Goal: Task Accomplishment & Management: Complete application form

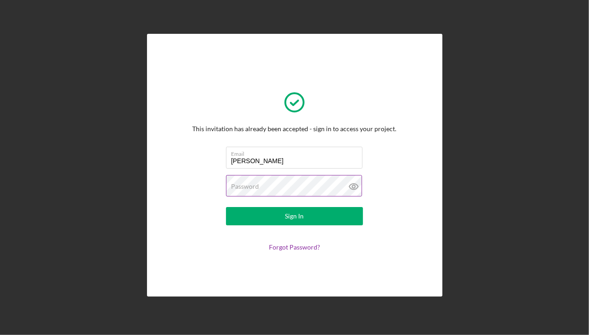
click at [352, 185] on g at bounding box center [353, 187] width 9 height 6
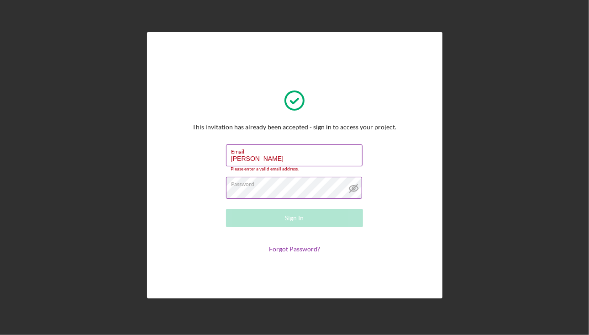
click at [285, 157] on input "Larson" at bounding box center [294, 155] width 137 height 22
drag, startPoint x: 285, startPoint y: 158, endPoint x: 74, endPoint y: 146, distance: 210.9
click at [75, 146] on div "This invitation has already been accepted - sign in to access your project. Ema…" at bounding box center [295, 165] width 580 height 330
type input "xiaofancui@gmail.com"
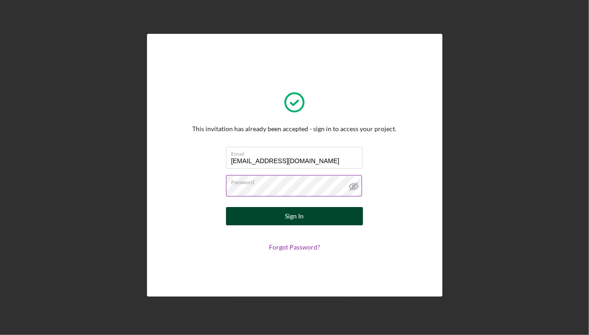
click at [309, 214] on button "Sign In" at bounding box center [294, 216] width 137 height 18
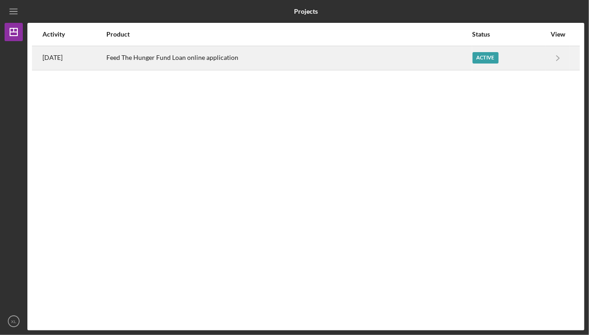
click at [444, 58] on div "Feed The Hunger Fund Loan online application" at bounding box center [288, 58] width 365 height 23
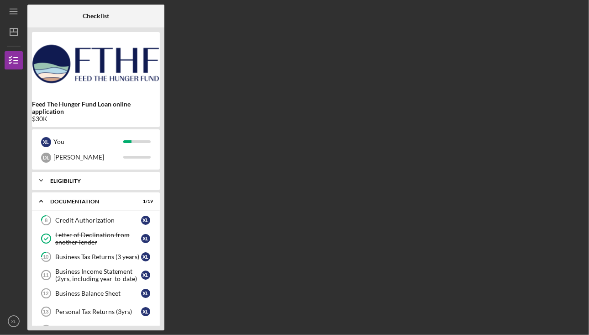
click at [88, 181] on div "Eligibility" at bounding box center [99, 180] width 98 height 5
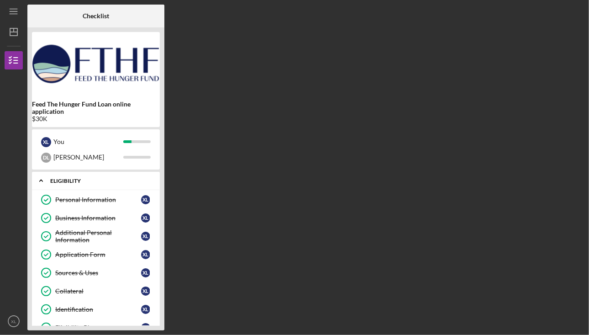
click at [89, 177] on div "Icon/Expander Eligibility 8 / 8" at bounding box center [96, 180] width 128 height 19
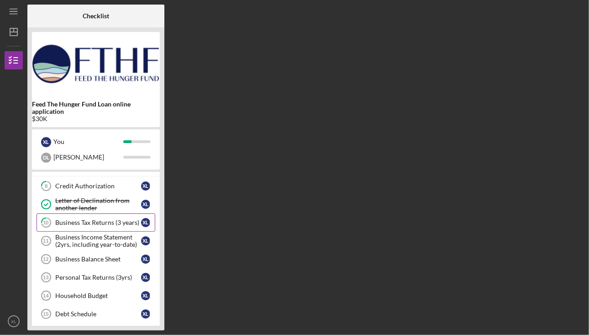
scroll to position [46, 0]
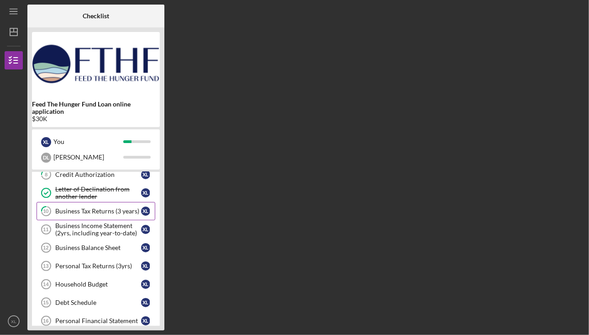
click at [87, 210] on div "Business Tax Returns (3 years)" at bounding box center [98, 210] width 86 height 7
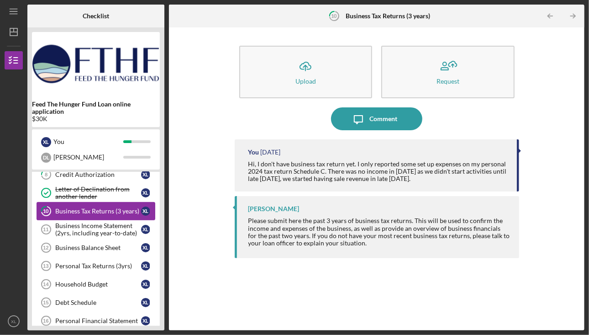
click at [87, 210] on div "Business Tax Returns (3 years)" at bounding box center [98, 210] width 86 height 7
click at [89, 232] on div "Business Income Statement (2yrs, including year-to-date)" at bounding box center [98, 229] width 86 height 15
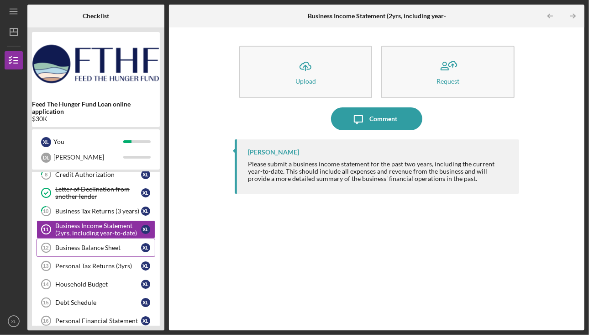
click at [105, 249] on div "Business Balance Sheet" at bounding box center [98, 247] width 86 height 7
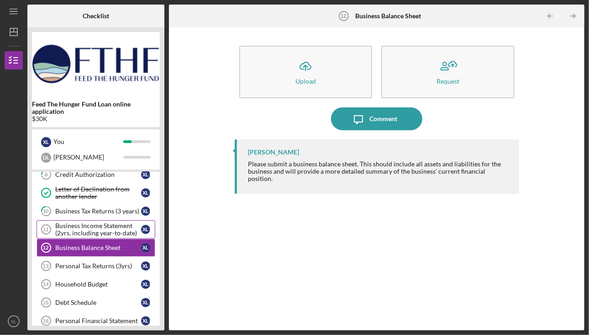
click at [99, 233] on div "Business Income Statement (2yrs, including year-to-date)" at bounding box center [98, 229] width 86 height 15
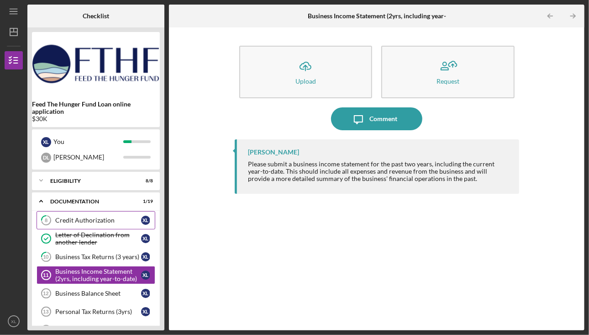
click at [95, 221] on div "Credit Authorization" at bounding box center [98, 219] width 86 height 7
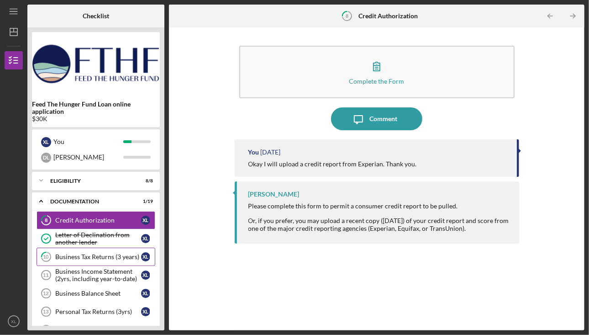
click at [112, 253] on div "Business Tax Returns (3 years)" at bounding box center [98, 256] width 86 height 7
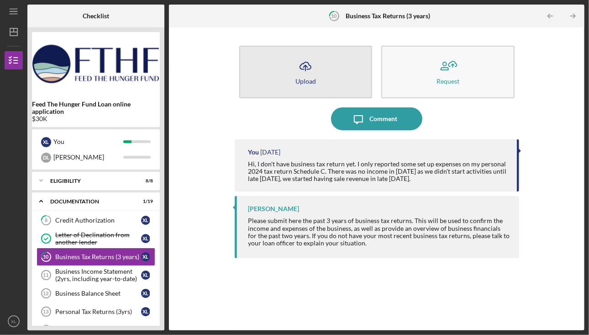
click at [317, 76] on button "Icon/Upload Upload" at bounding box center [305, 72] width 133 height 53
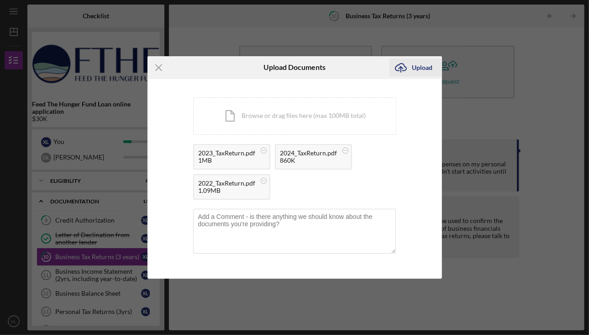
click at [426, 69] on div "Upload" at bounding box center [422, 67] width 21 height 18
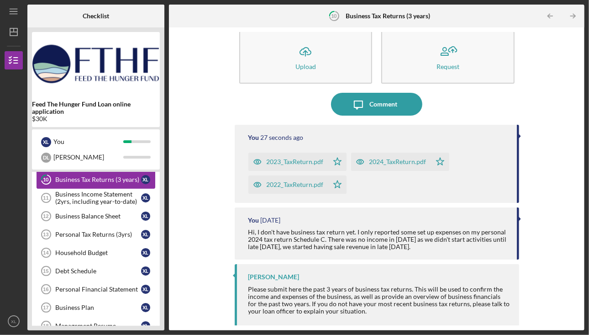
scroll to position [46, 0]
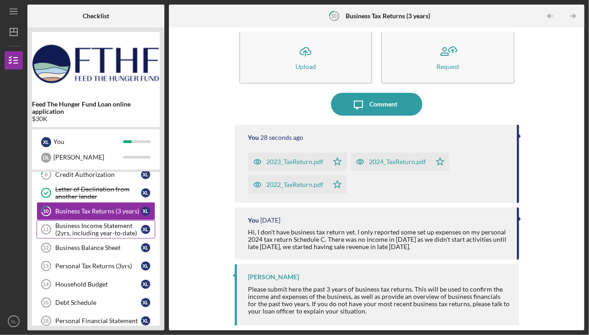
click at [82, 231] on div "Business Income Statement (2yrs, including year-to-date)" at bounding box center [98, 229] width 86 height 15
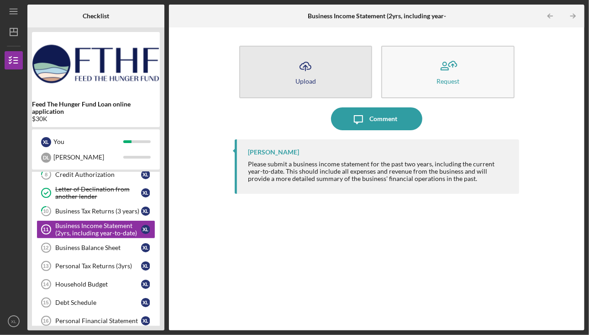
click at [326, 79] on button "Icon/Upload Upload" at bounding box center [305, 72] width 133 height 53
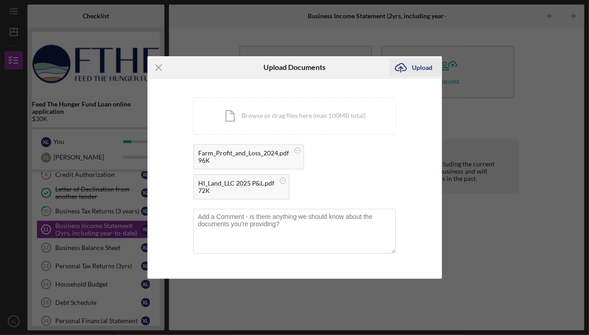
click at [424, 71] on div "Upload" at bounding box center [422, 67] width 21 height 18
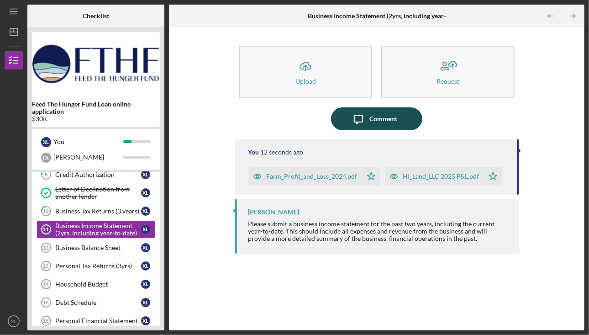
click at [377, 118] on div "Comment" at bounding box center [384, 118] width 28 height 23
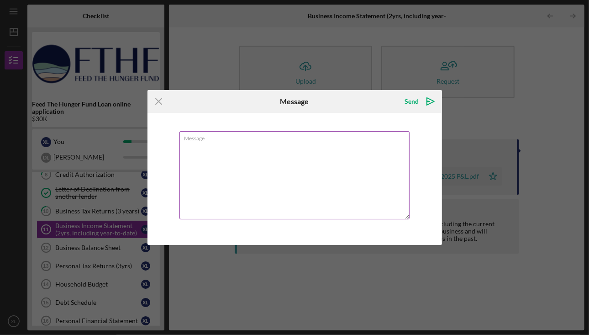
click at [268, 161] on textarea "Message" at bounding box center [294, 175] width 230 height 88
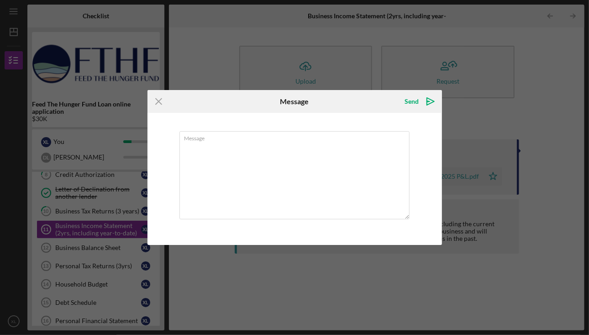
drag, startPoint x: 161, startPoint y: 101, endPoint x: 152, endPoint y: 118, distance: 19.2
click at [162, 102] on icon "Icon/Menu Close" at bounding box center [158, 101] width 23 height 23
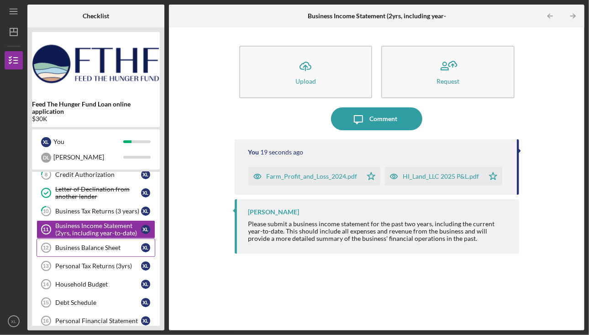
click at [86, 251] on link "Business Balance Sheet 12 Business Balance Sheet X L" at bounding box center [96, 247] width 119 height 18
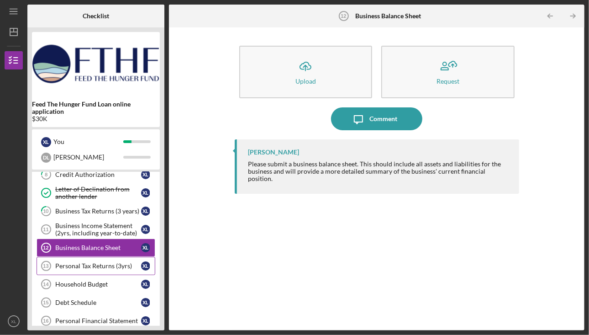
click at [90, 265] on div "Personal Tax Returns (3yrs)" at bounding box center [98, 265] width 86 height 7
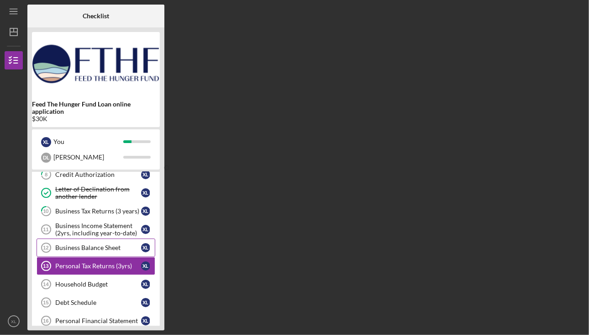
click at [93, 248] on div "Business Balance Sheet" at bounding box center [98, 247] width 86 height 7
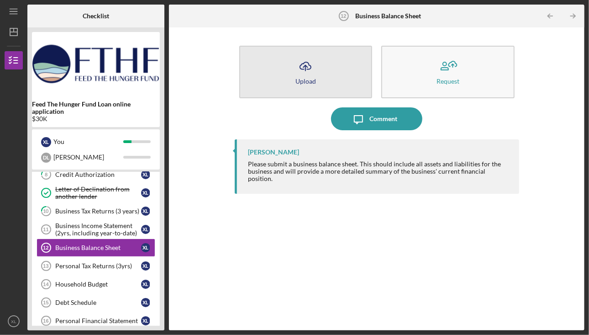
click at [303, 65] on icon "Icon/Upload" at bounding box center [305, 66] width 23 height 23
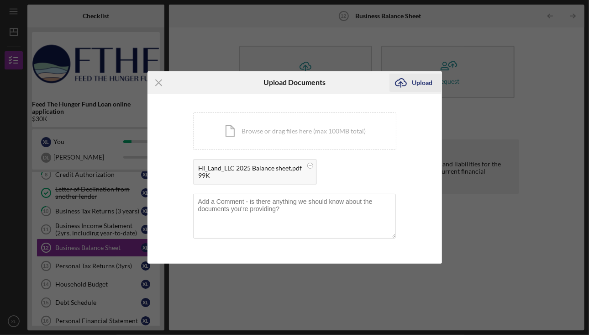
click at [414, 82] on div "Upload" at bounding box center [422, 83] width 21 height 18
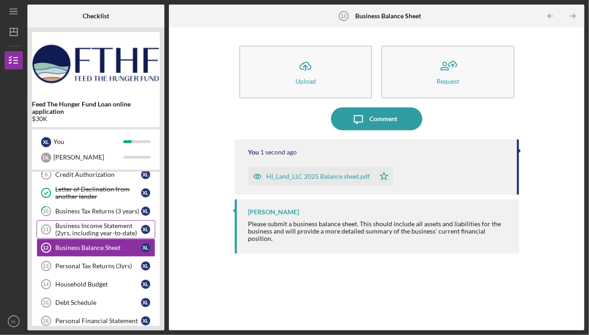
click at [107, 228] on div "Business Income Statement (2yrs, including year-to-date)" at bounding box center [98, 229] width 86 height 15
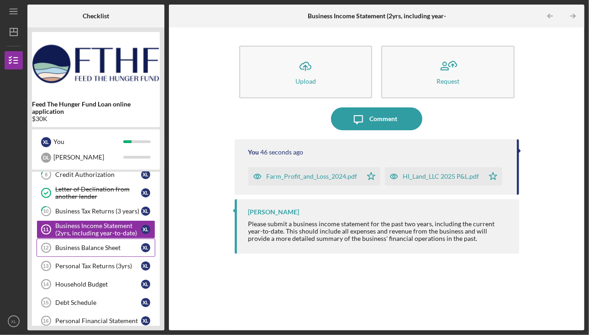
click at [107, 250] on link "Business Balance Sheet 12 Business Balance Sheet X L" at bounding box center [96, 247] width 119 height 18
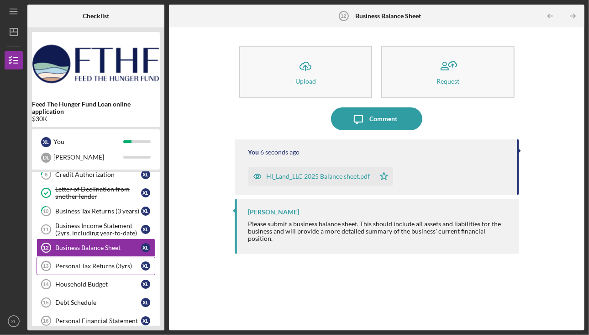
click at [102, 266] on div "Personal Tax Returns (3yrs)" at bounding box center [98, 265] width 86 height 7
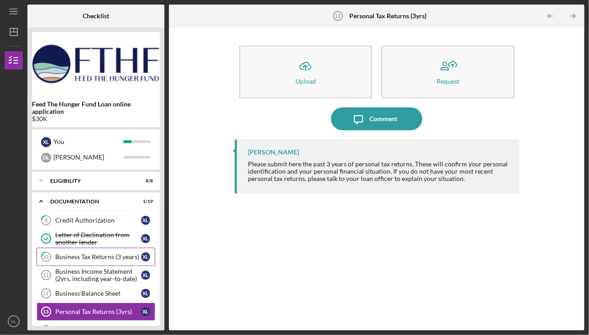
click at [97, 258] on div "Business Tax Returns (3 years)" at bounding box center [98, 256] width 86 height 7
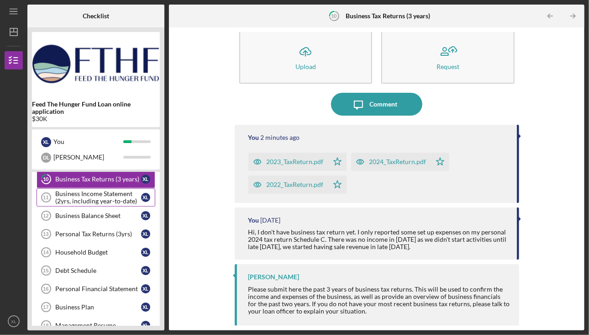
scroll to position [46, 0]
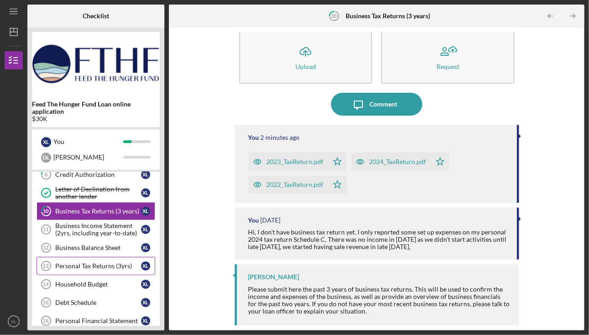
click at [95, 265] on div "Personal Tax Returns (3yrs)" at bounding box center [98, 265] width 86 height 7
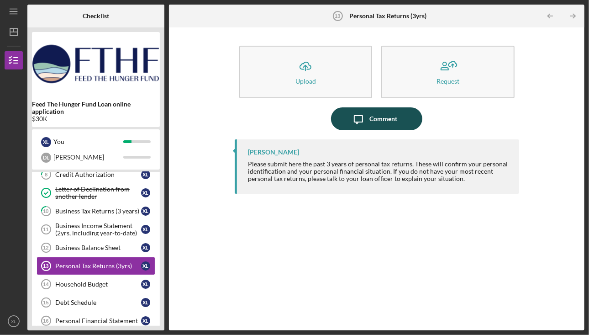
click at [408, 123] on button "Icon/Message Comment" at bounding box center [376, 118] width 91 height 23
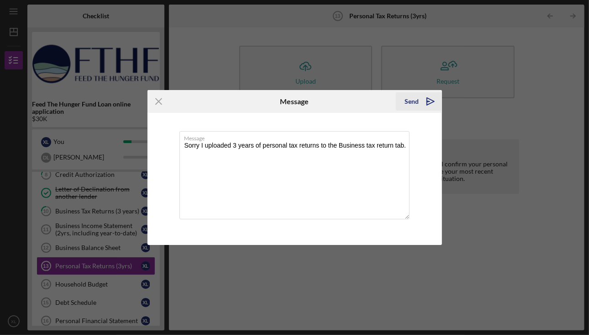
type textarea "Sorry I uploaded 3 years of personal tax returns to the Business tax return tab."
click at [414, 103] on div "Send" at bounding box center [412, 101] width 14 height 18
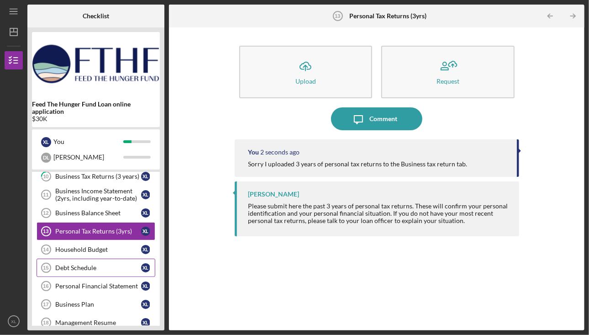
scroll to position [91, 0]
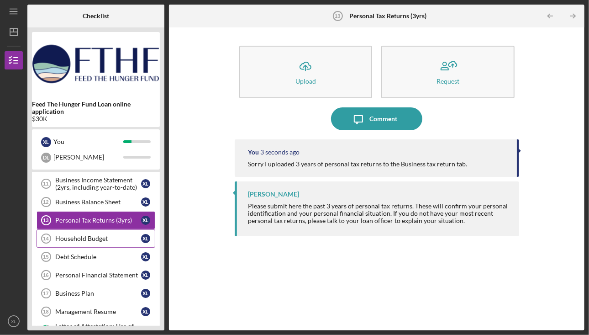
click at [78, 235] on div "Household Budget" at bounding box center [98, 238] width 86 height 7
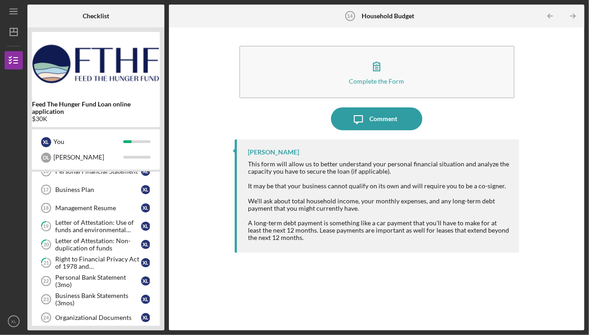
scroll to position [183, 0]
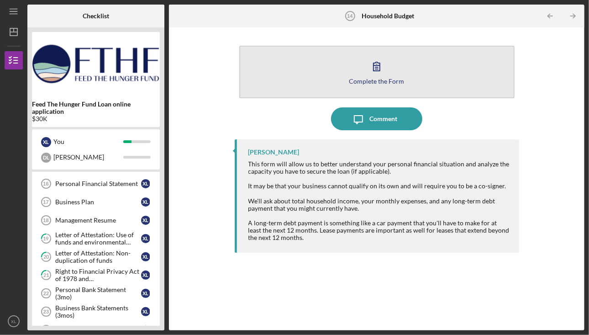
click at [383, 71] on icon "button" at bounding box center [376, 66] width 23 height 23
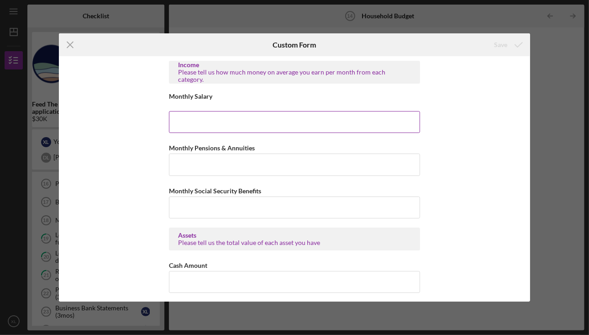
click at [230, 116] on input "Monthly Salary" at bounding box center [294, 122] width 251 height 22
click at [190, 127] on input "Monthly Salary" at bounding box center [294, 122] width 251 height 22
type input "$20,000"
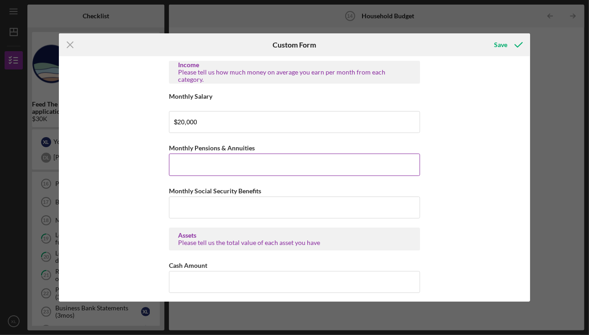
click at [179, 163] on input "Monthly Pensions & Annuities" at bounding box center [294, 164] width 251 height 22
type input "$-"
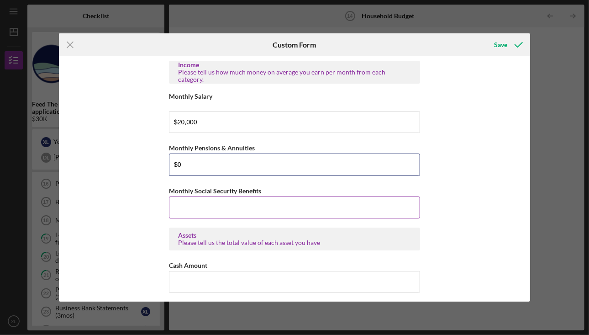
type input "$0"
click at [190, 213] on input "Monthly Social Security Benefits" at bounding box center [294, 207] width 251 height 22
type input "$0"
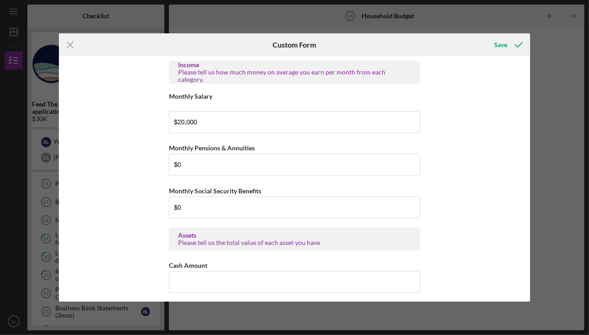
click at [141, 216] on div "Income Please tell us how much money on average you earn per month from each ca…" at bounding box center [294, 178] width 471 height 245
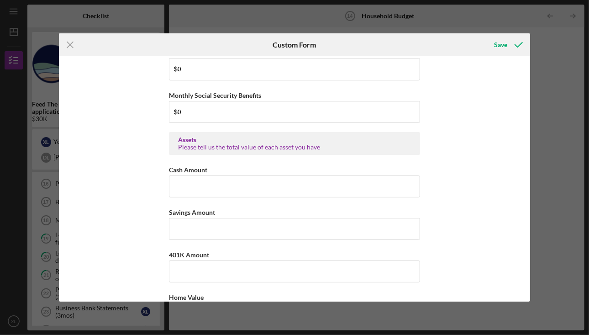
scroll to position [99, 0]
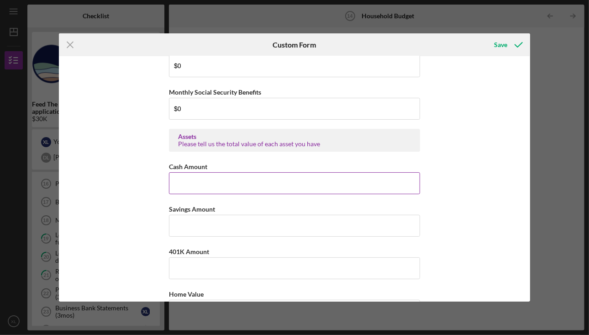
click at [181, 174] on input "Cash Amount" at bounding box center [294, 183] width 251 height 22
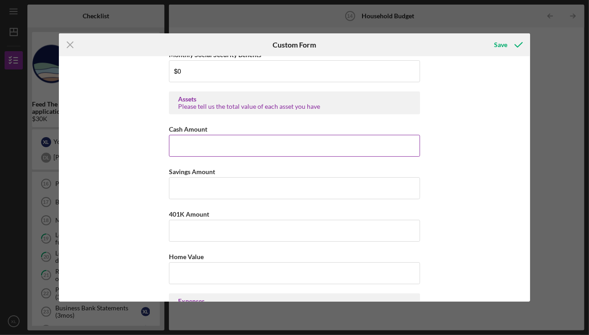
scroll to position [145, 0]
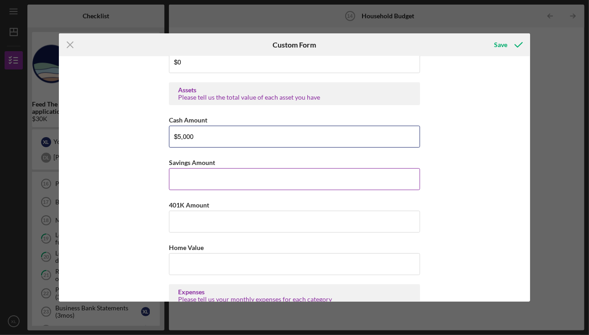
type input "$5,000"
click at [264, 179] on input "Savings Amount" at bounding box center [294, 179] width 251 height 22
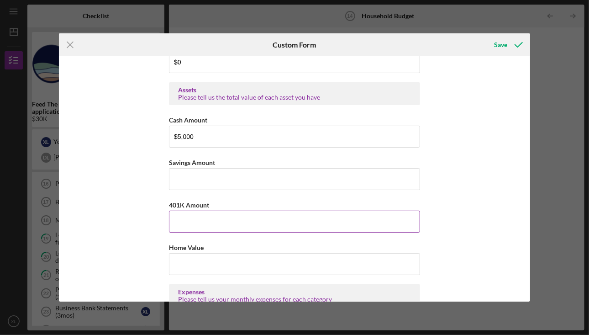
click at [246, 224] on input "401K Amount" at bounding box center [294, 221] width 251 height 22
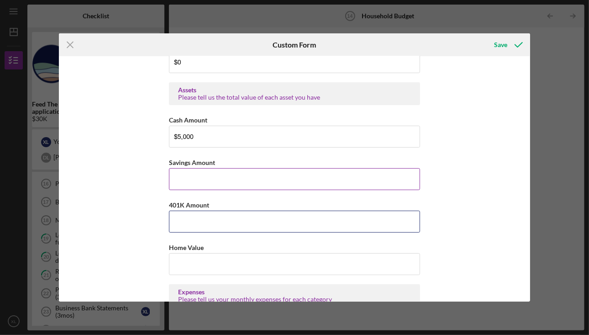
paste input "$309,583.39"
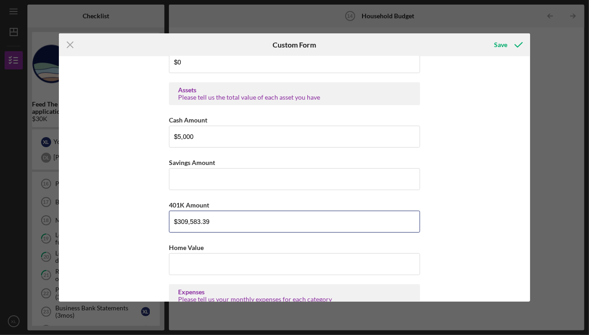
type input "$309,583.39"
click at [128, 154] on div "Income Please tell us how much money on average you earn per month from each ca…" at bounding box center [294, 178] width 471 height 245
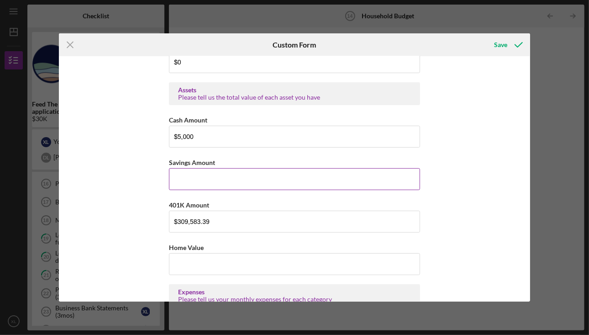
click at [201, 187] on input "Savings Amount" at bounding box center [294, 179] width 251 height 22
type input "$0"
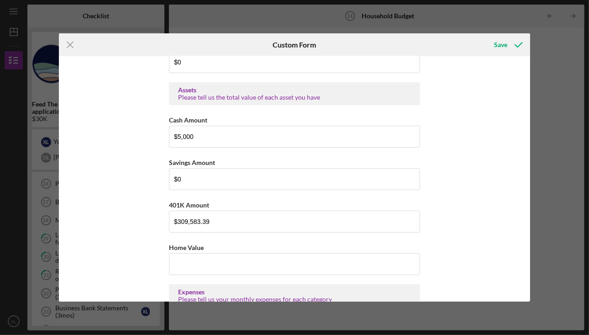
click at [133, 171] on div "Income Please tell us how much money on average you earn per month from each ca…" at bounding box center [294, 178] width 471 height 245
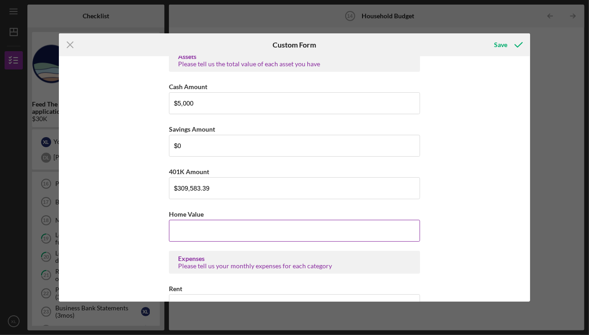
scroll to position [191, 0]
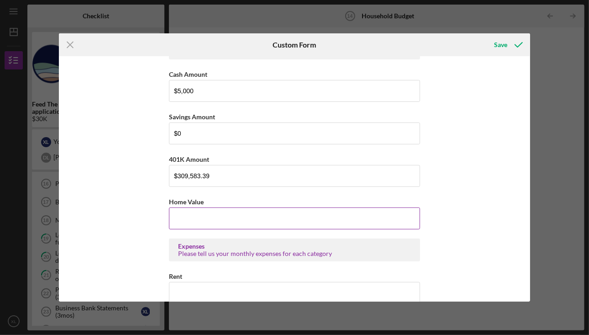
click at [203, 221] on input "Home Value" at bounding box center [294, 218] width 251 height 22
type input "$1,500,000"
click at [110, 222] on div "Income Please tell us how much money on average you earn per month from each ca…" at bounding box center [294, 178] width 471 height 245
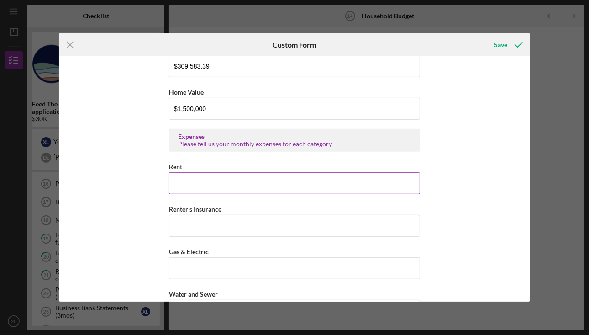
scroll to position [300, 0]
click at [197, 182] on input "Rent" at bounding box center [294, 183] width 251 height 22
type input "$0"
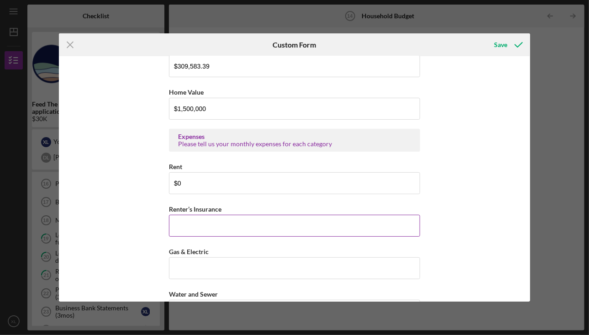
click at [203, 215] on input "Renter’s Insurance" at bounding box center [294, 226] width 251 height 22
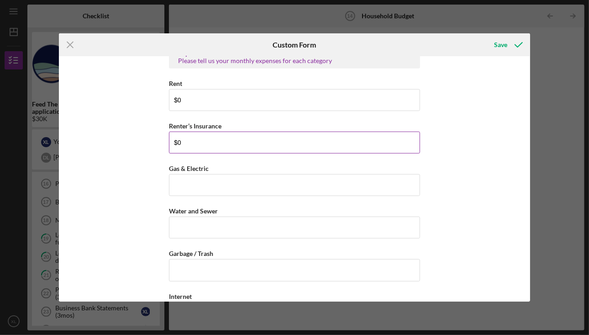
scroll to position [384, 0]
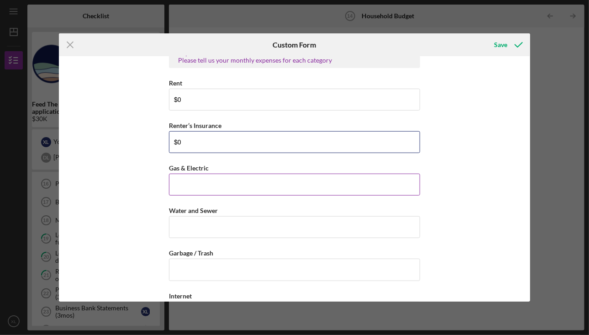
type input "$0"
click at [207, 183] on input "Gas & Electric" at bounding box center [294, 185] width 251 height 22
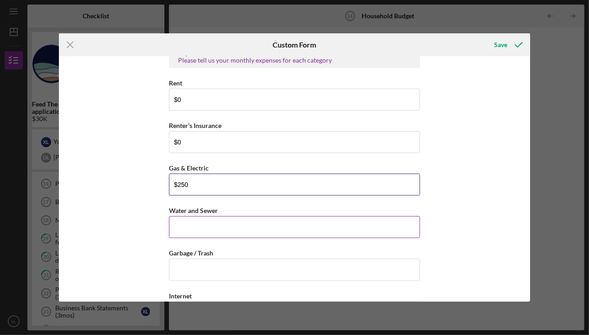
type input "$250"
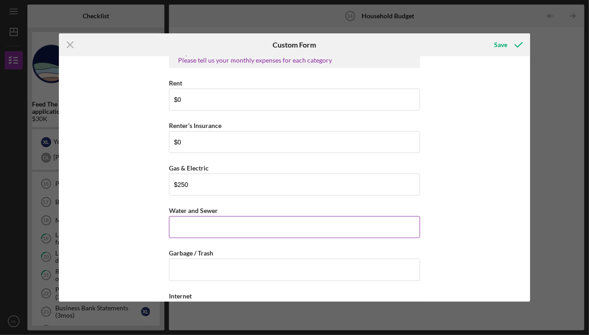
click at [191, 224] on input "Water and Sewer" at bounding box center [294, 227] width 251 height 22
type input "$2"
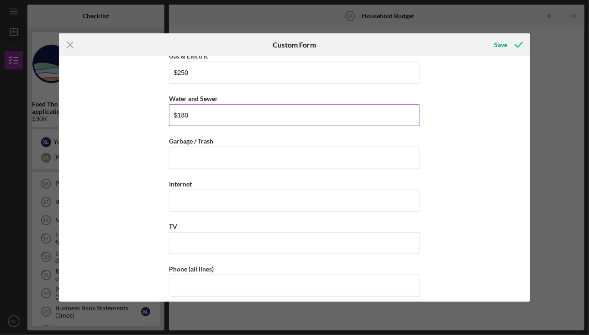
scroll to position [496, 0]
type input "$180"
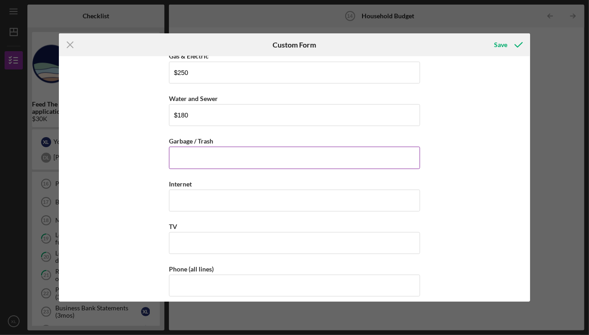
click at [207, 153] on input "Garbage / Trash" at bounding box center [294, 158] width 251 height 22
type input "$-"
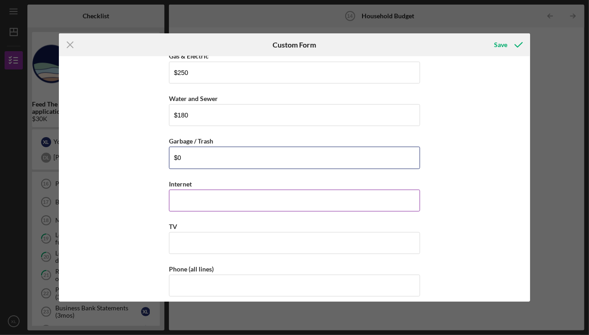
type input "$0"
click at [207, 196] on input "Internet" at bounding box center [294, 200] width 251 height 22
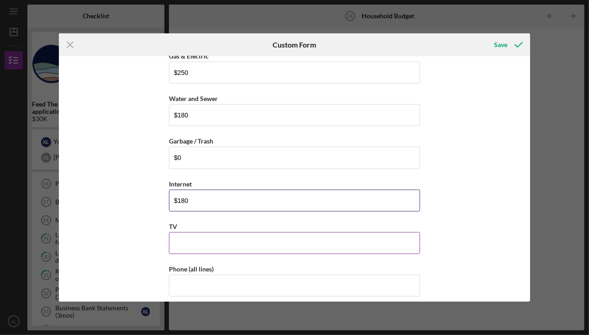
type input "$180"
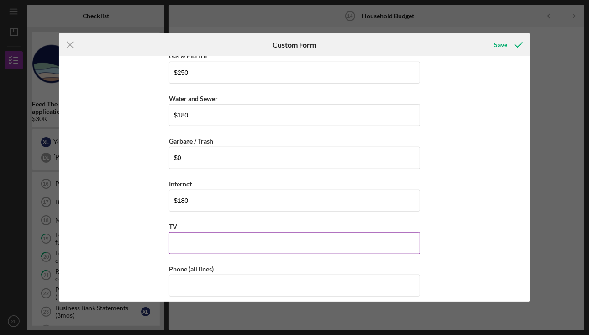
click at [197, 234] on input "TV" at bounding box center [294, 243] width 251 height 22
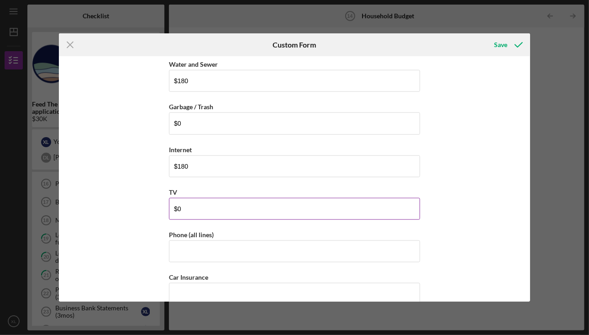
scroll to position [552, 0]
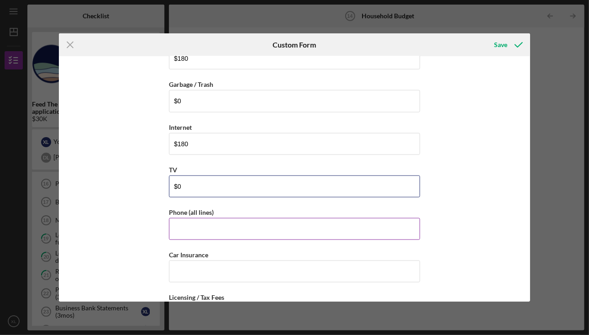
type input "$0"
click at [202, 226] on input "Phone (all lines)" at bounding box center [294, 229] width 251 height 22
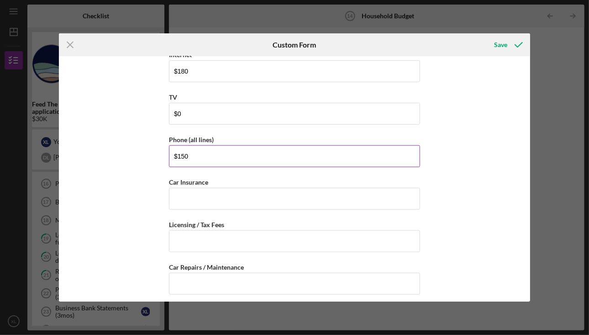
scroll to position [626, 0]
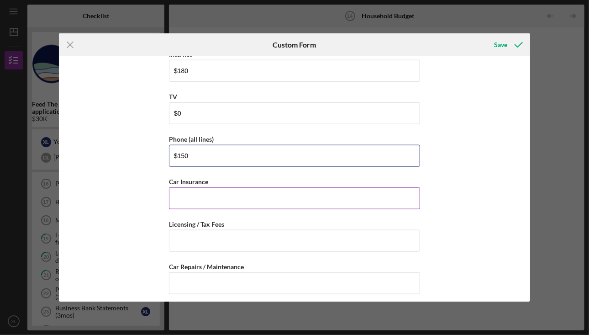
type input "$150"
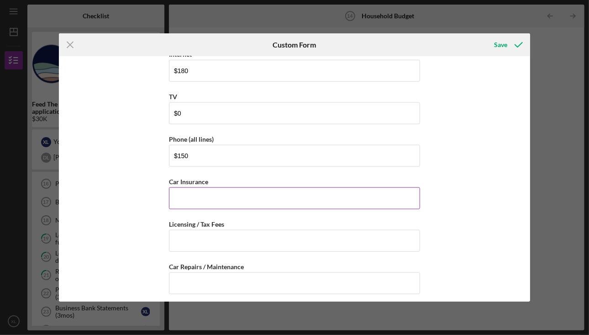
click at [203, 187] on input "Car Insurance" at bounding box center [294, 198] width 251 height 22
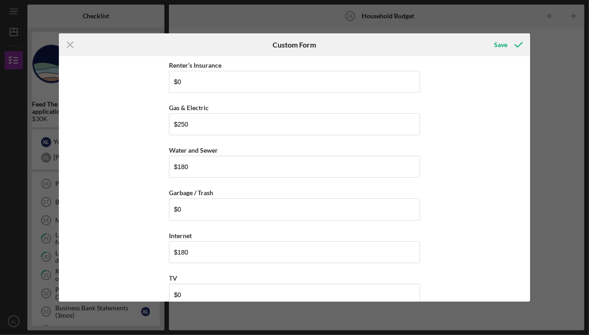
scroll to position [595, 0]
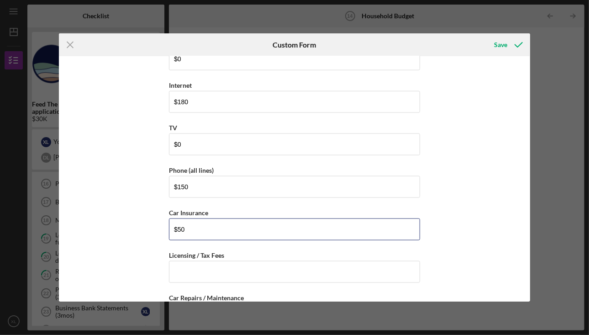
type input "$5"
type input "$80"
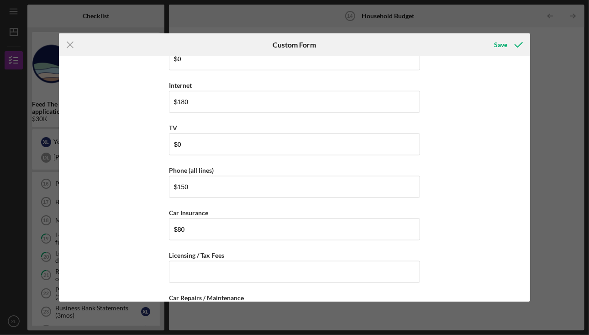
click at [153, 227] on div "Income Please tell us how much money on average you earn per month from each ca…" at bounding box center [294, 178] width 471 height 245
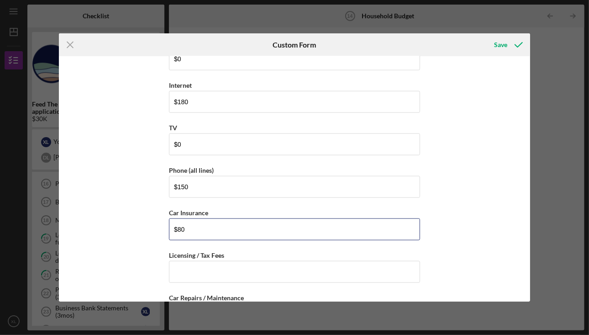
drag, startPoint x: 196, startPoint y: 224, endPoint x: 133, endPoint y: 242, distance: 64.9
click at [133, 242] on div "Income Please tell us how much money on average you earn per month from each ca…" at bounding box center [294, 178] width 471 height 245
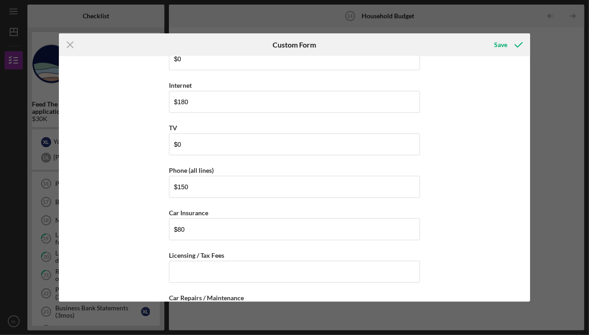
click at [133, 242] on div "Income Please tell us how much money on average you earn per month from each ca…" at bounding box center [294, 178] width 471 height 245
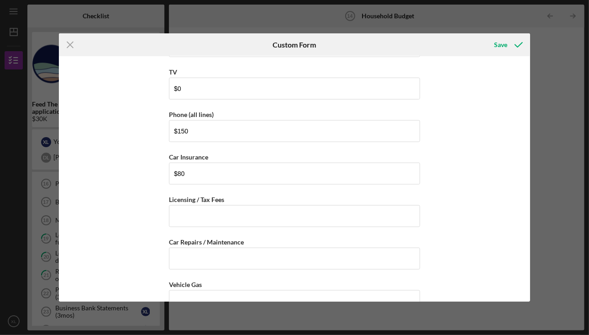
scroll to position [652, 0]
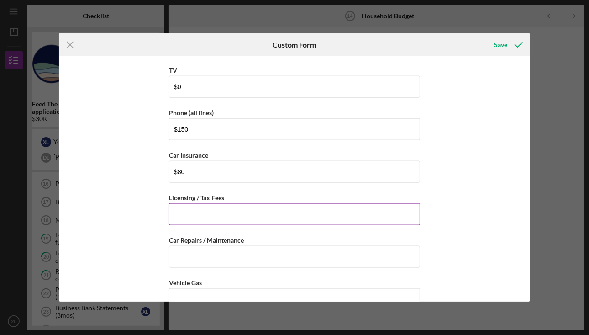
click at [186, 215] on input "Licensing / Tax Fees" at bounding box center [294, 214] width 251 height 22
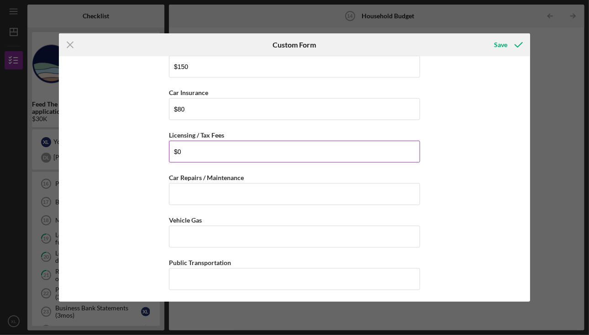
scroll to position [721, 0]
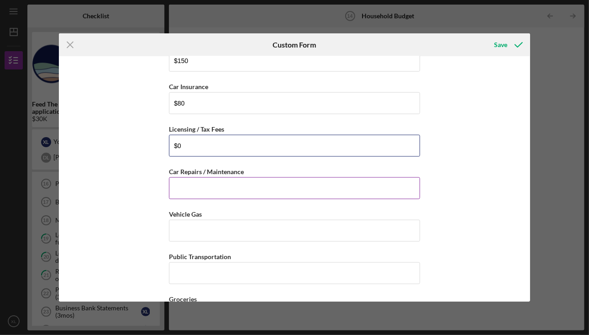
type input "$0"
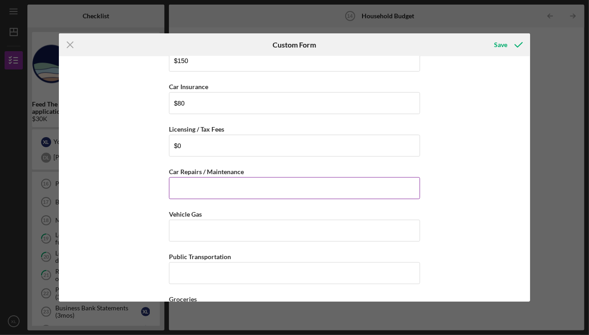
click at [195, 179] on input "Car Repairs / Maintenance" at bounding box center [294, 188] width 251 height 22
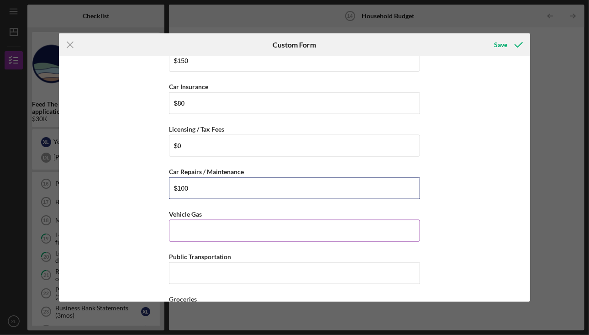
type input "$100"
click at [179, 227] on input "Vehicle Gas" at bounding box center [294, 231] width 251 height 22
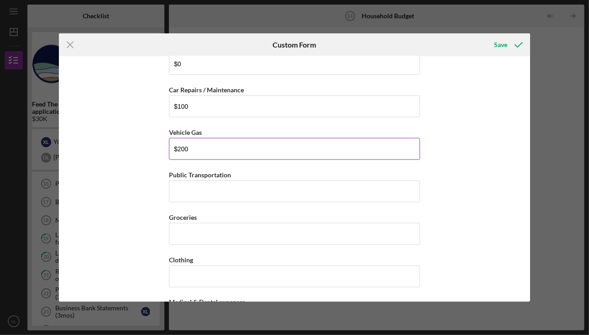
scroll to position [803, 0]
type input "$200"
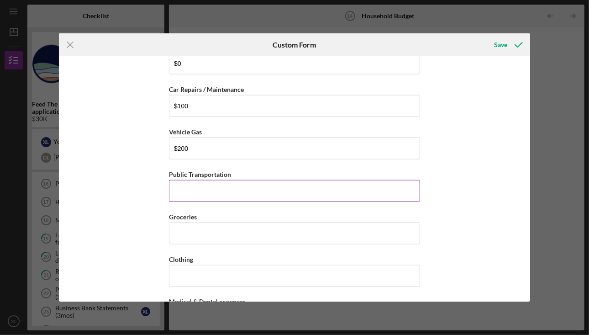
click at [203, 191] on input "Public Transportation" at bounding box center [294, 191] width 251 height 22
type input "$-"
type input "$0"
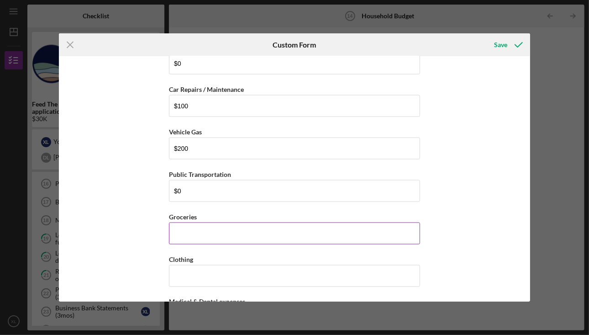
click at [202, 225] on input "Groceries" at bounding box center [294, 233] width 251 height 22
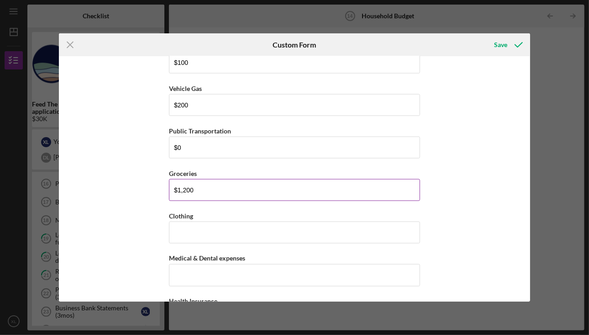
scroll to position [848, 0]
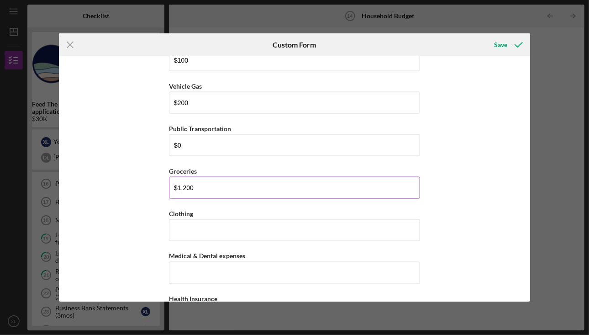
type input "$1,200"
click at [202, 225] on input "Clothing" at bounding box center [294, 230] width 251 height 22
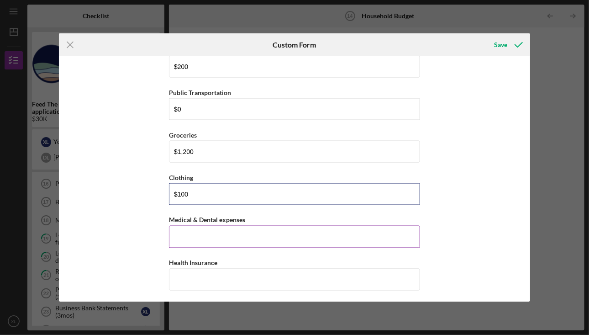
scroll to position [885, 0]
type input "$100"
click at [205, 225] on input "Medical & Dental expenses" at bounding box center [294, 236] width 251 height 22
type input "$-"
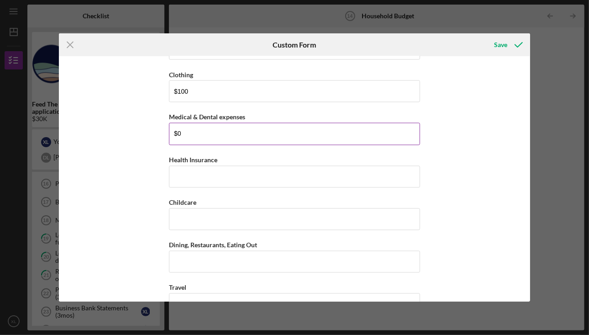
scroll to position [994, 0]
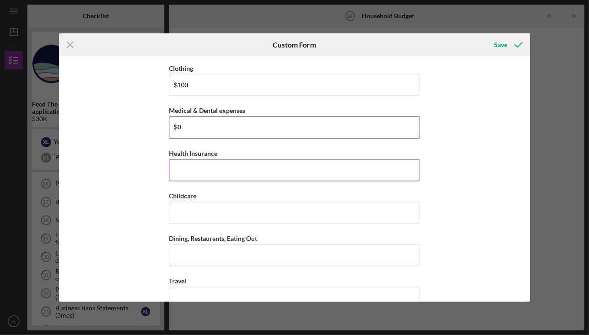
type input "$0"
click at [215, 159] on input "Health Insurance" at bounding box center [294, 170] width 251 height 22
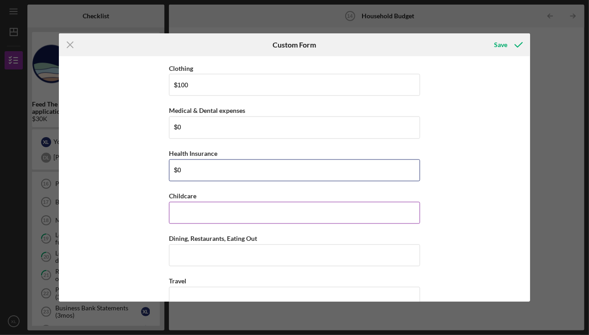
type input "$0"
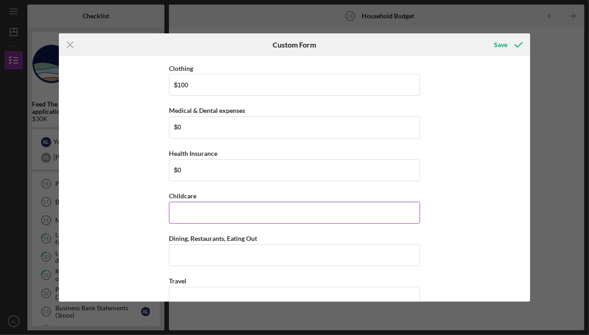
click at [213, 202] on input "Childcare" at bounding box center [294, 213] width 251 height 22
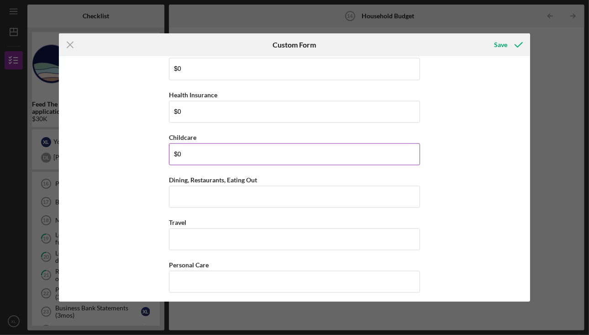
scroll to position [1052, 0]
type input "$0"
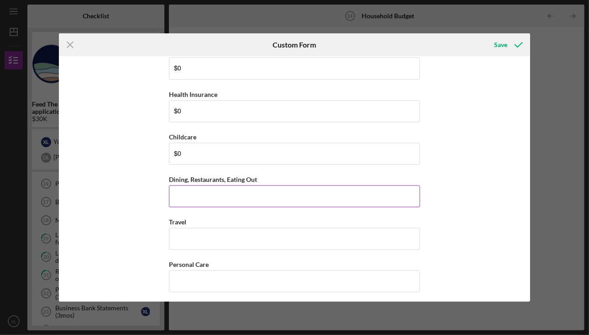
click at [217, 195] on input "Dining, Restaurants, Eating Out" at bounding box center [294, 196] width 251 height 22
type input "$500"
click at [150, 216] on div "Income Please tell us how much money on average you earn per month from each ca…" at bounding box center [294, 178] width 471 height 245
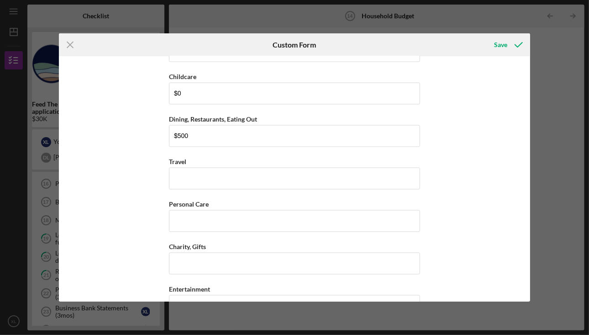
scroll to position [1115, 0]
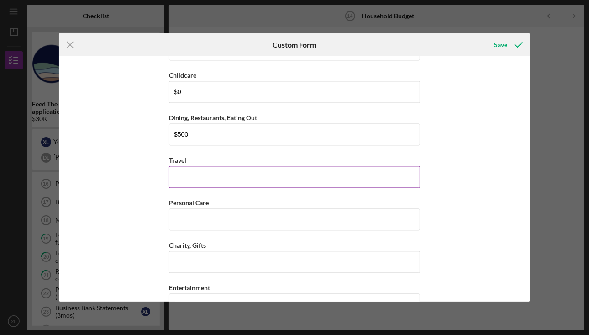
click at [187, 166] on input "Travel" at bounding box center [294, 177] width 251 height 22
drag, startPoint x: 200, startPoint y: 157, endPoint x: 199, endPoint y: 166, distance: 8.7
click at [199, 166] on input "$0" at bounding box center [294, 177] width 251 height 22
drag, startPoint x: 199, startPoint y: 166, endPoint x: 145, endPoint y: 158, distance: 54.4
click at [145, 158] on div "Income Please tell us how much money on average you earn per month from each ca…" at bounding box center [294, 178] width 471 height 245
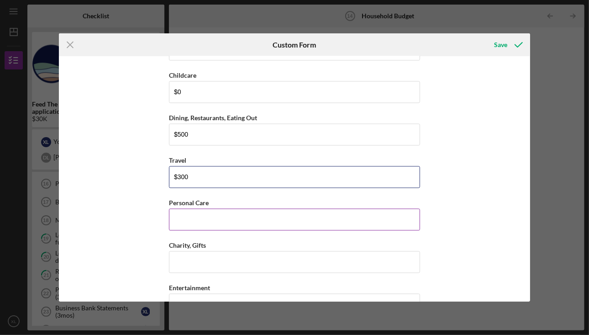
type input "$300"
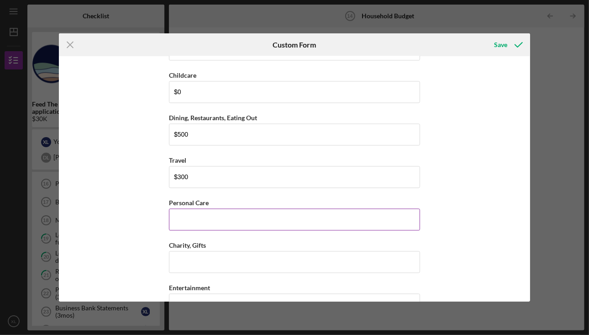
click at [179, 208] on input "Personal Care" at bounding box center [294, 219] width 251 height 22
type input "$100"
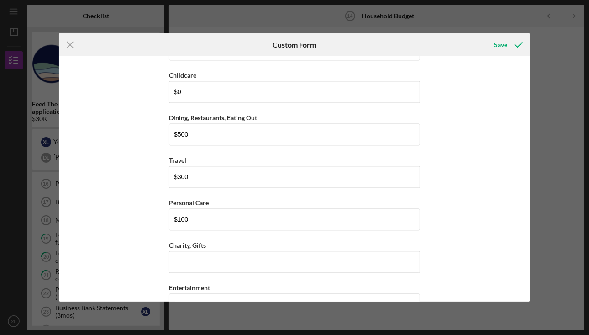
click at [150, 215] on div "Income Please tell us how much money on average you earn per month from each ca…" at bounding box center [294, 178] width 471 height 245
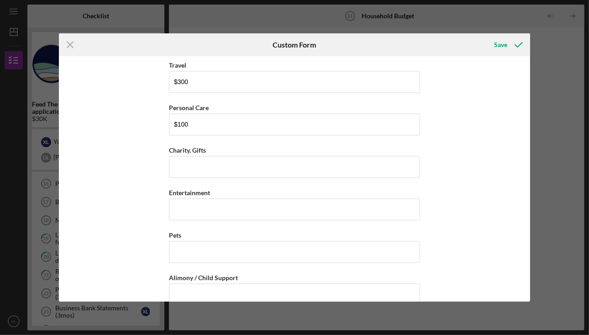
scroll to position [1215, 0]
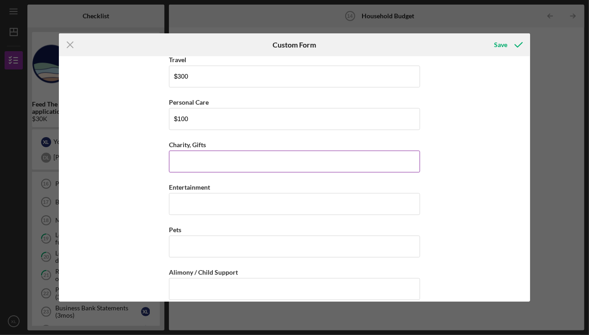
click at [189, 150] on input "Charity, Gifts" at bounding box center [294, 161] width 251 height 22
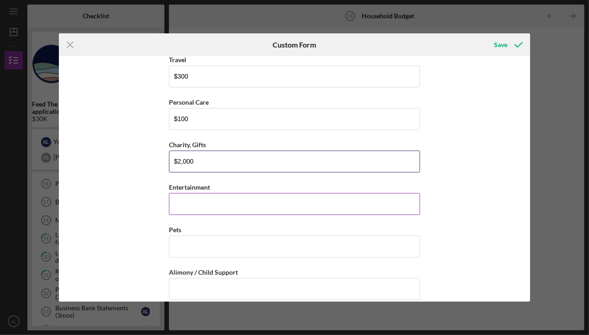
type input "$2,000"
click at [184, 193] on input "Entertainment" at bounding box center [294, 204] width 251 height 22
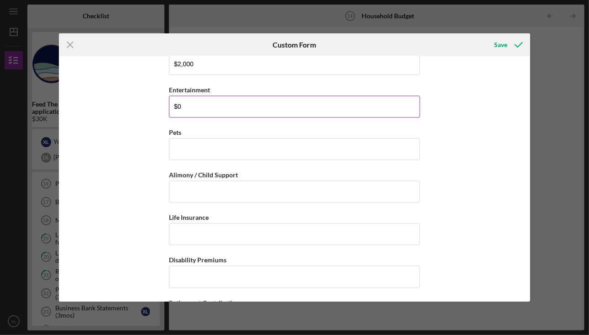
scroll to position [1316, 0]
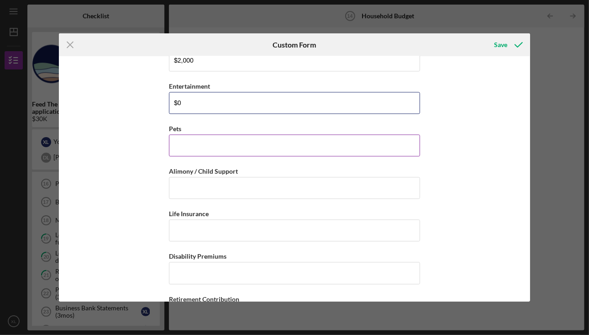
type input "$0"
click at [190, 134] on input "Pets" at bounding box center [294, 145] width 251 height 22
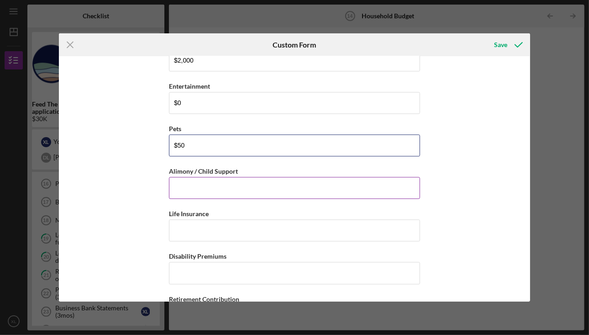
type input "$50"
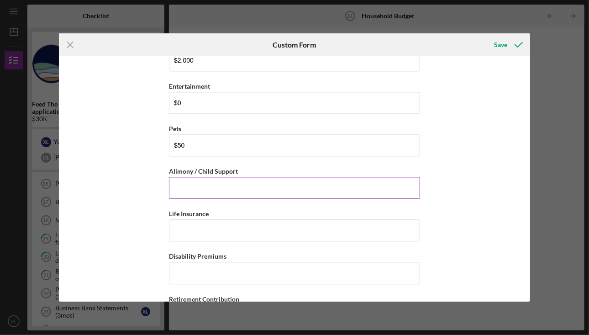
click at [191, 177] on input "Alimony / Child Support" at bounding box center [294, 188] width 251 height 22
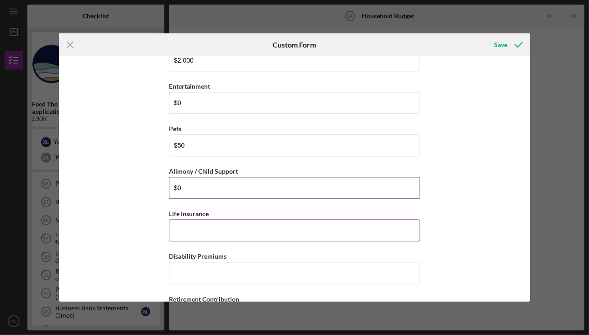
type input "$0"
click at [195, 223] on input "Life Insurance" at bounding box center [294, 230] width 251 height 22
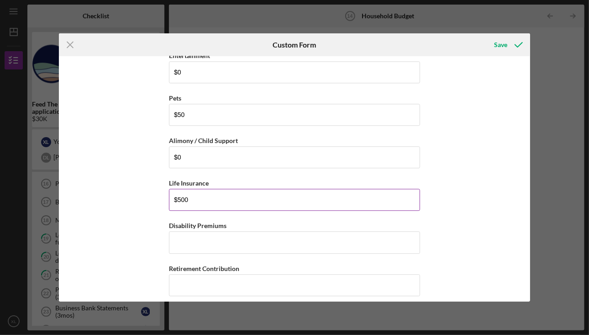
scroll to position [1353, 0]
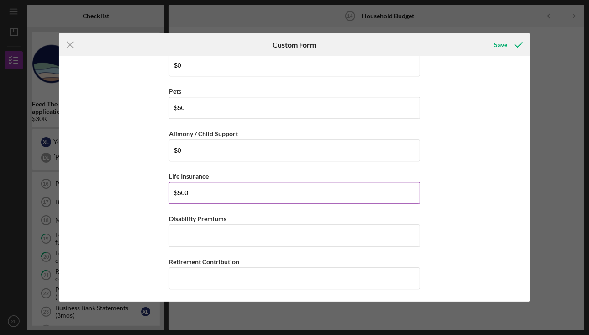
type input "$500"
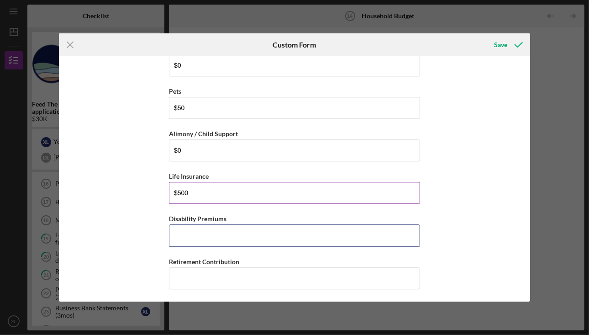
click at [195, 224] on input "Disability Premiums" at bounding box center [294, 235] width 251 height 22
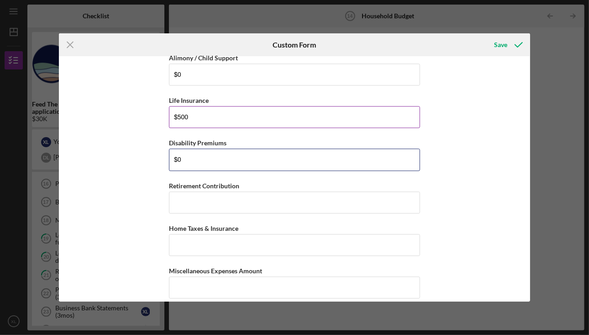
scroll to position [1430, 0]
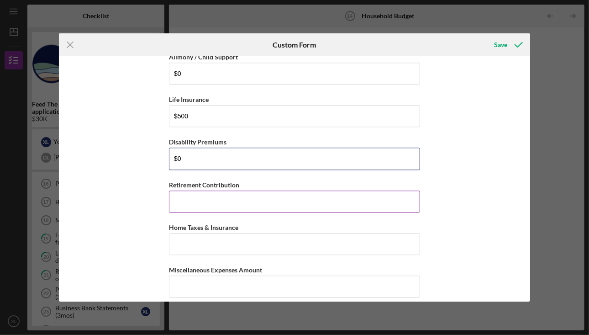
type input "$0"
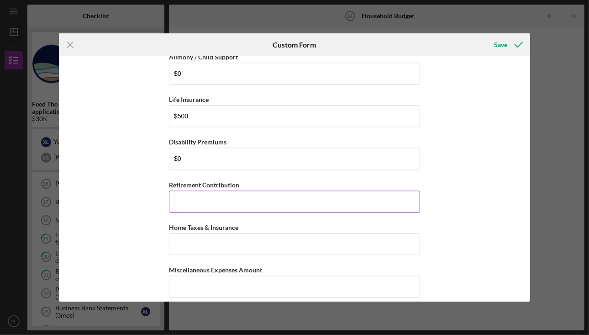
click at [219, 190] on input "Retirement Contribution" at bounding box center [294, 201] width 251 height 22
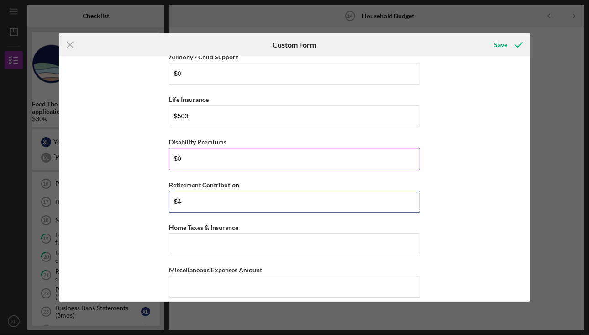
type input "$4"
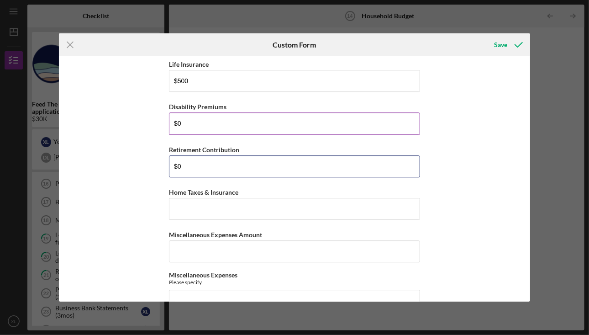
scroll to position [1482, 0]
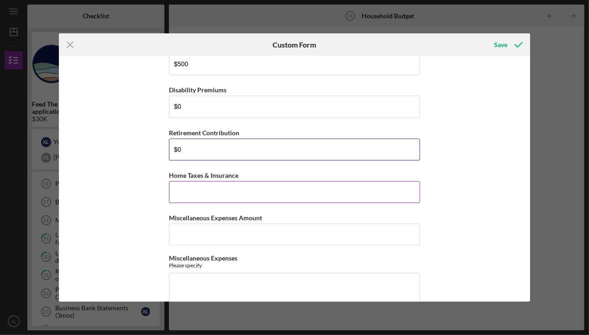
type input "$0"
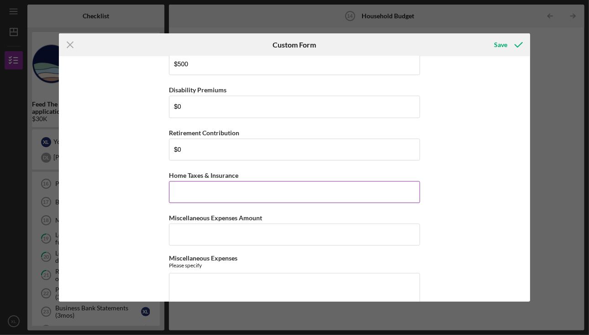
click at [240, 181] on input "Home Taxes & Insurance" at bounding box center [294, 192] width 251 height 22
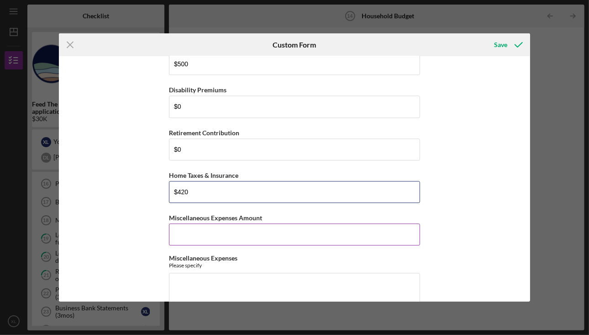
type input "$420"
click at [222, 223] on input "Miscellaneous Expenses Amount" at bounding box center [294, 234] width 251 height 22
type input "$0"
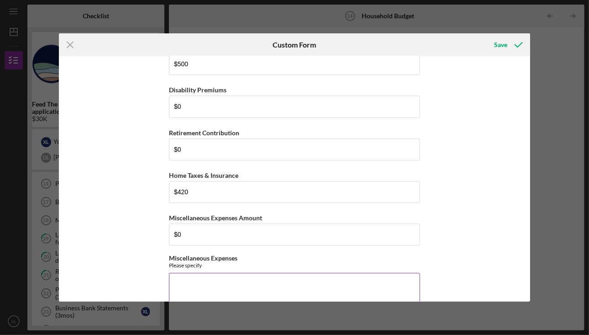
click at [224, 273] on textarea "Miscellaneous Expenses" at bounding box center [294, 295] width 251 height 44
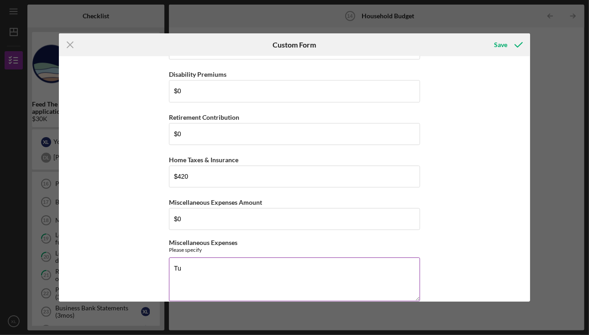
type textarea "T"
type textarea "K"
click at [236, 257] on textarea "Tuition for two children $1200" at bounding box center [294, 279] width 251 height 44
click at [211, 257] on textarea "Tuition for two children $1200" at bounding box center [294, 279] width 251 height 44
click at [252, 257] on textarea "Tuition for children $1200" at bounding box center [294, 279] width 251 height 44
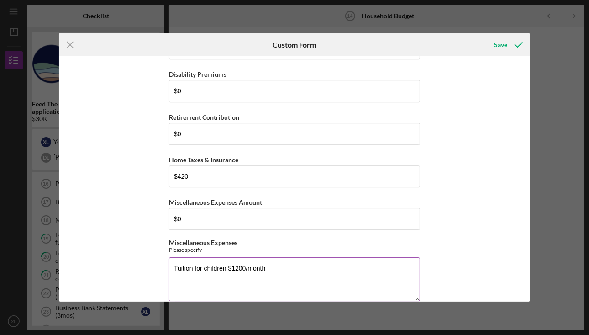
click at [171, 257] on textarea "Tuition for children $1200/month" at bounding box center [294, 279] width 251 height 44
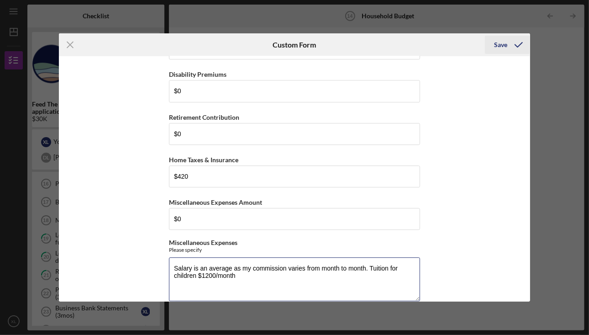
type textarea "Salary is an average as my commission varies from month to month. Tuition for c…"
click at [506, 48] on div "Save" at bounding box center [500, 45] width 13 height 18
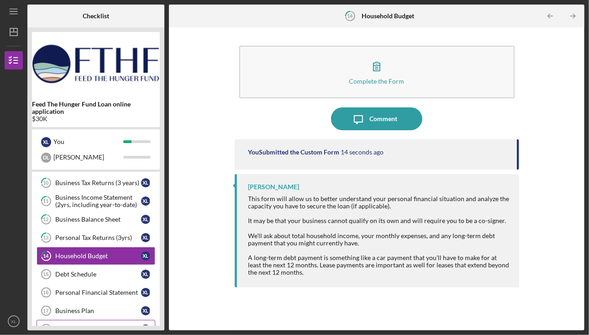
scroll to position [97, 0]
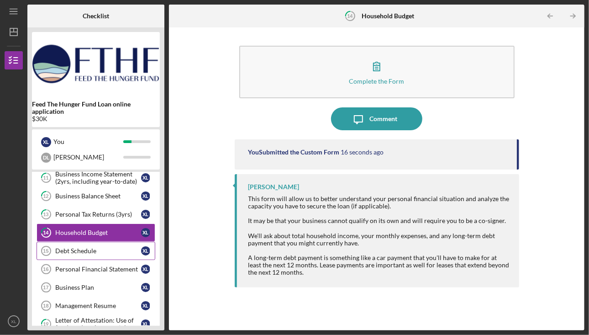
click at [86, 242] on link "Debt Schedule 15 Debt Schedule X L" at bounding box center [96, 251] width 119 height 18
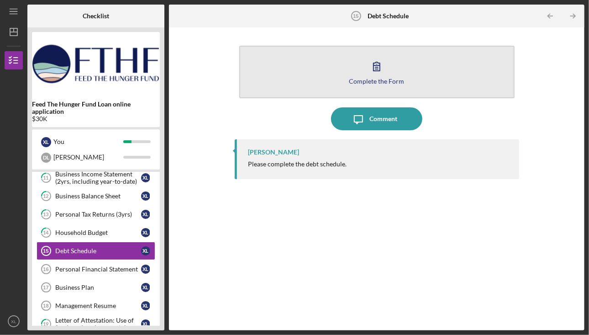
click at [382, 74] on icon "button" at bounding box center [376, 66] width 23 height 23
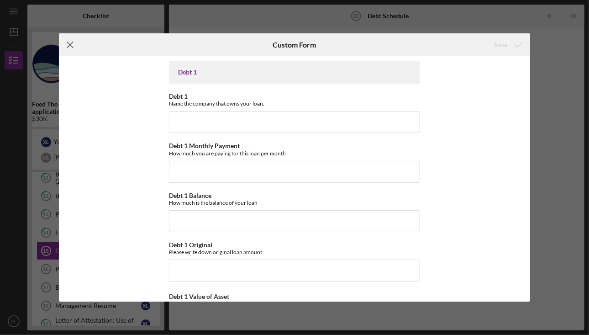
click at [73, 48] on icon "Icon/Menu Close" at bounding box center [70, 44] width 23 height 23
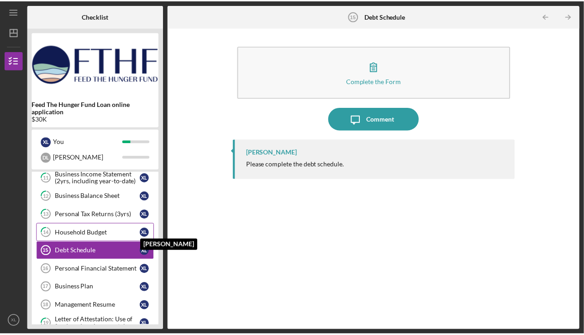
scroll to position [116, 0]
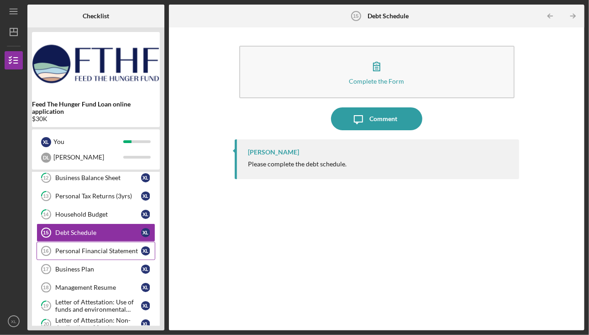
click at [108, 247] on div "Personal Financial Statement" at bounding box center [98, 250] width 86 height 7
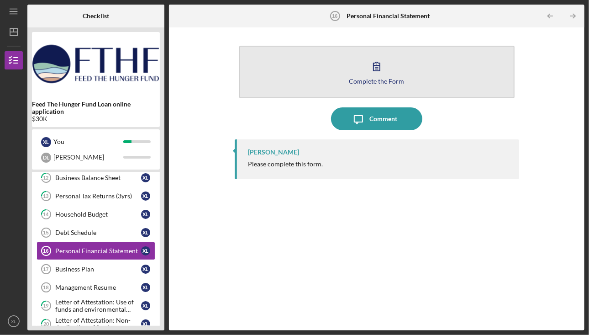
click at [382, 74] on icon "button" at bounding box center [376, 66] width 23 height 23
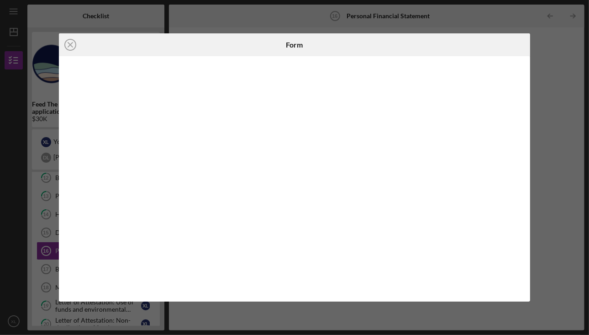
click at [231, 36] on div "Form" at bounding box center [294, 44] width 157 height 23
click at [70, 44] on line at bounding box center [70, 44] width 5 height 5
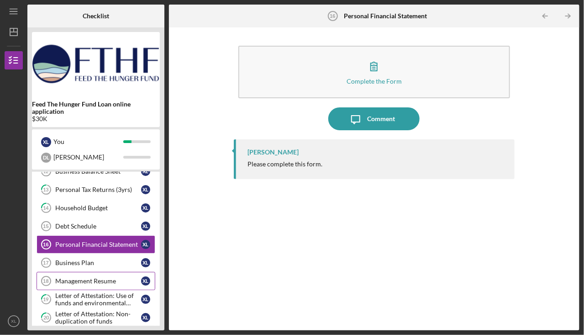
scroll to position [116, 0]
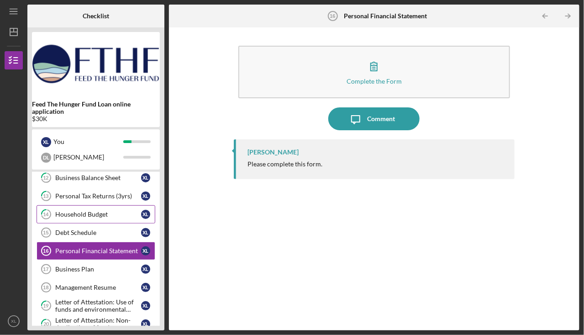
click at [92, 214] on div "Household Budget" at bounding box center [98, 213] width 86 height 7
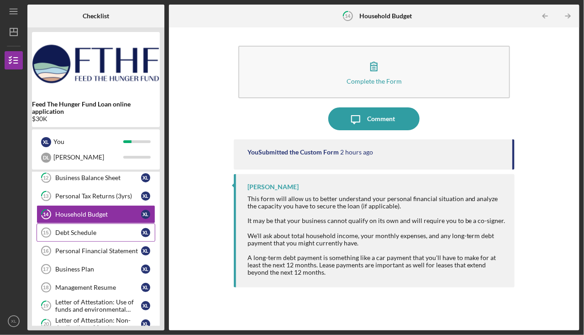
click at [91, 229] on div "Debt Schedule" at bounding box center [98, 232] width 86 height 7
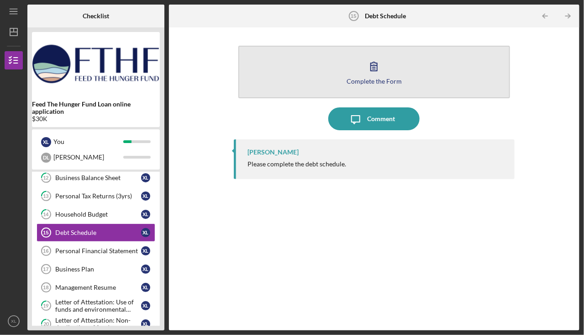
click at [365, 78] on div "Complete the Form" at bounding box center [374, 81] width 55 height 7
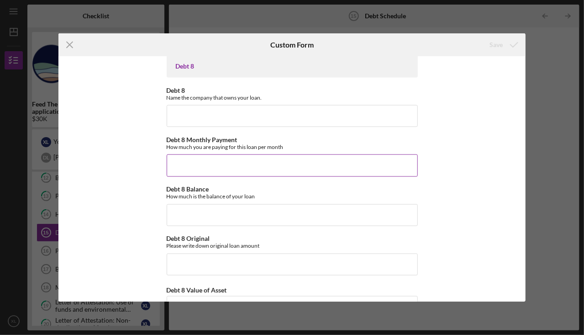
scroll to position [1925, 0]
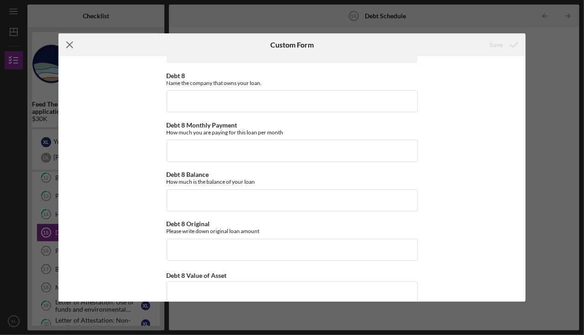
click at [71, 44] on icon "Icon/Menu Close" at bounding box center [69, 44] width 23 height 23
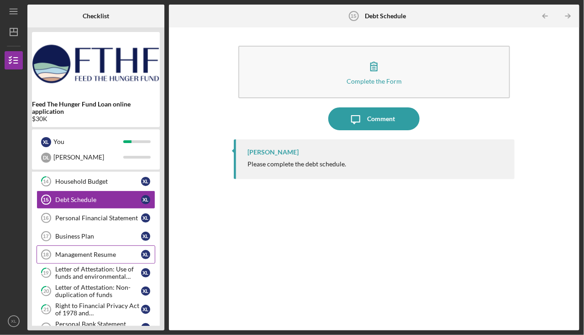
scroll to position [161, 0]
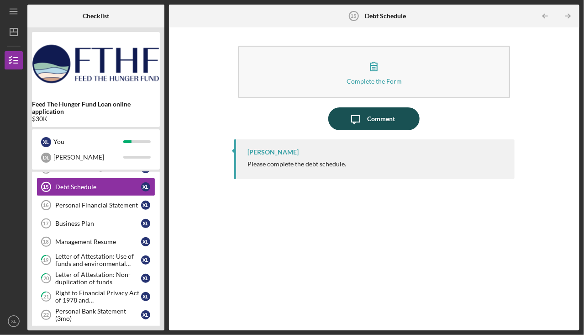
click at [367, 114] on div "Comment" at bounding box center [381, 118] width 28 height 23
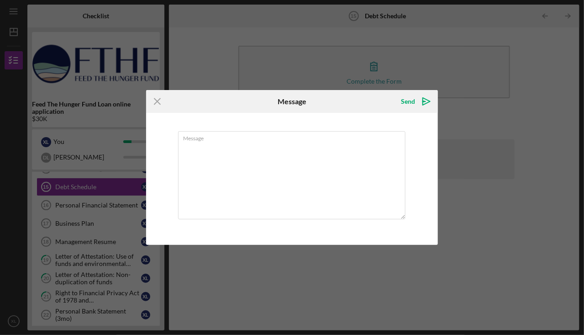
type textarea "H"
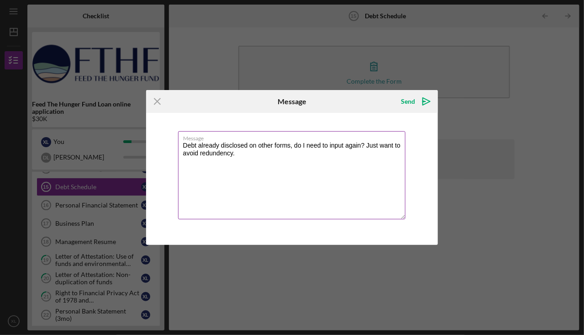
click at [213, 154] on textarea "Debt already disclosed on other forms, do I need to input again? Just want to a…" at bounding box center [292, 175] width 228 height 88
click at [209, 152] on textarea "Debt already disclosed on other forms, do I need to input again? Just want to a…" at bounding box center [292, 175] width 228 height 88
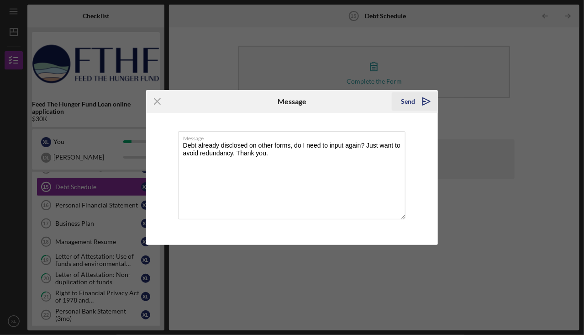
type textarea "Debt already disclosed on other forms, do I need to input again? Just want to a…"
click at [416, 96] on icon "Icon/icon-invite-send" at bounding box center [426, 101] width 23 height 23
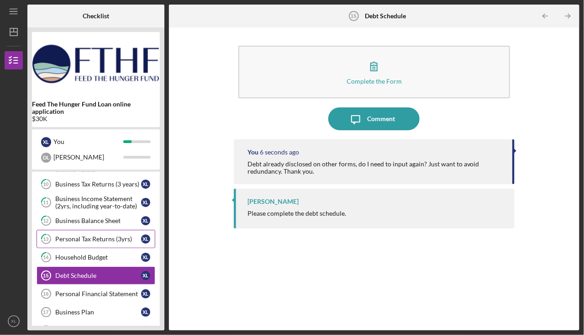
scroll to position [91, 0]
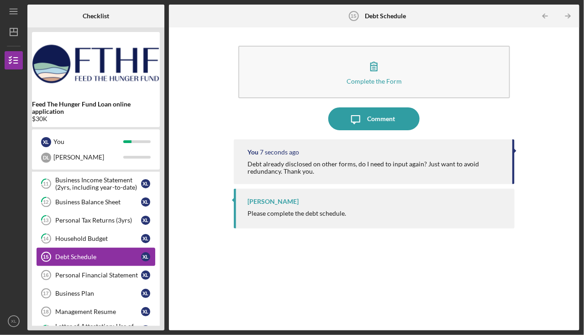
click at [84, 257] on div "Debt Schedule" at bounding box center [98, 256] width 86 height 7
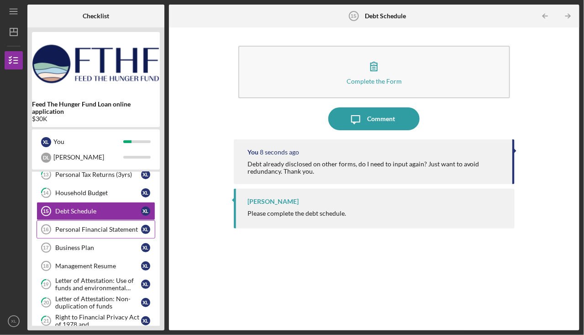
click at [86, 227] on div "Personal Financial Statement" at bounding box center [98, 229] width 86 height 7
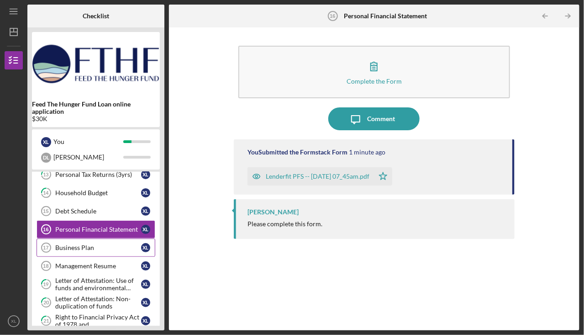
click at [89, 244] on div "Business Plan" at bounding box center [98, 247] width 86 height 7
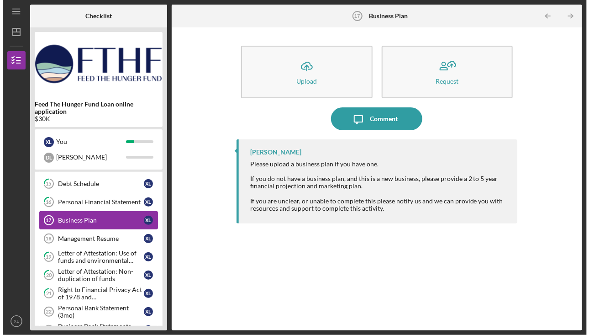
scroll to position [183, 0]
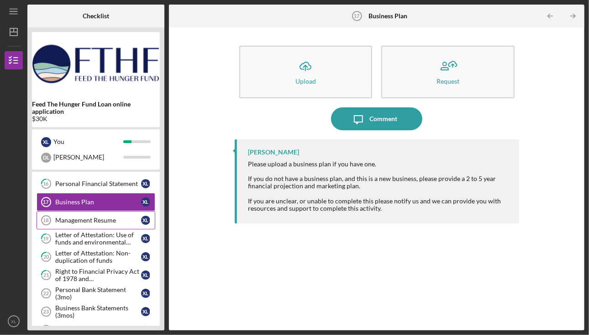
click at [108, 218] on div "Management Resume" at bounding box center [98, 219] width 86 height 7
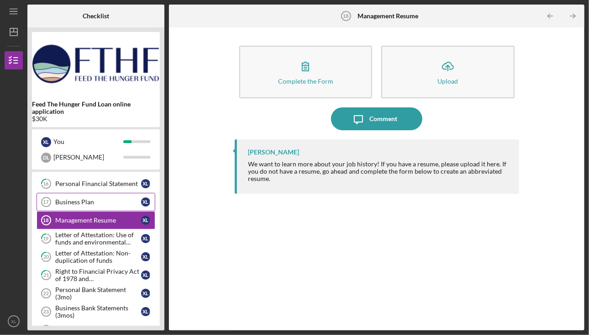
click at [114, 200] on div "Business Plan" at bounding box center [98, 201] width 86 height 7
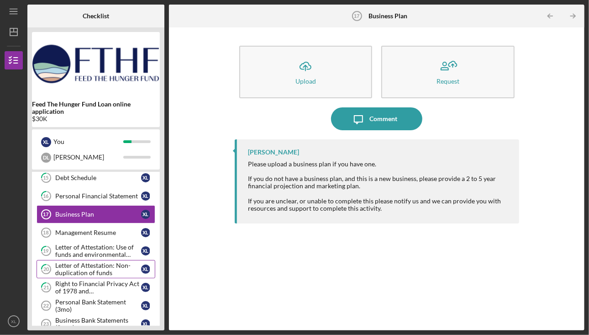
scroll to position [171, 0]
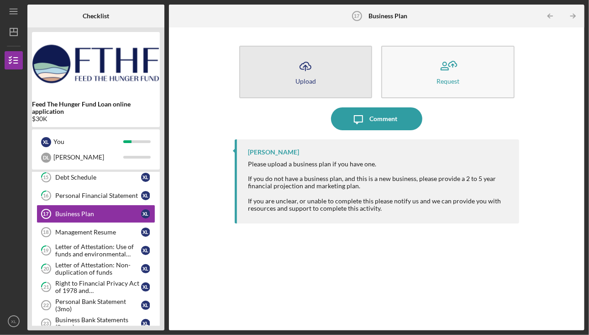
click at [282, 76] on button "Icon/Upload Upload" at bounding box center [305, 72] width 133 height 53
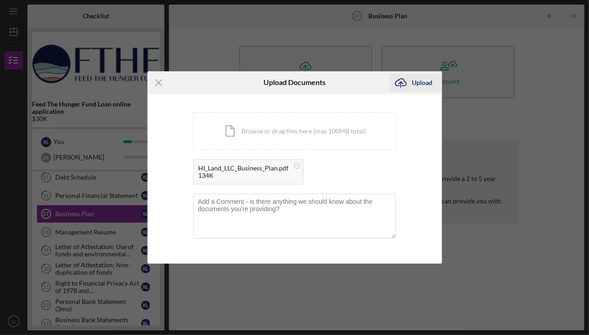
click at [421, 81] on div "Upload" at bounding box center [422, 83] width 21 height 18
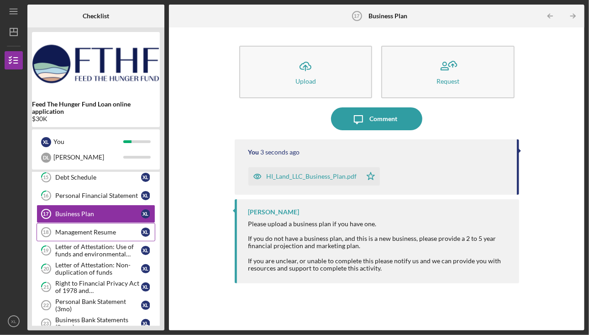
click at [77, 228] on div "Management Resume" at bounding box center [98, 231] width 86 height 7
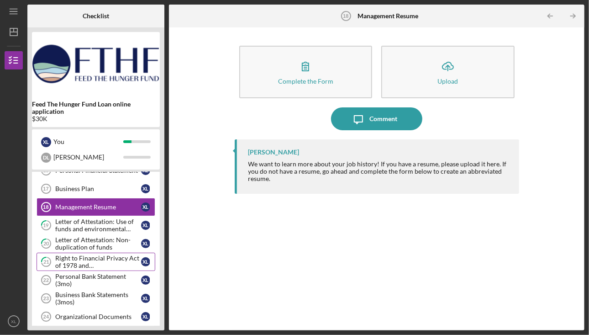
scroll to position [184, 0]
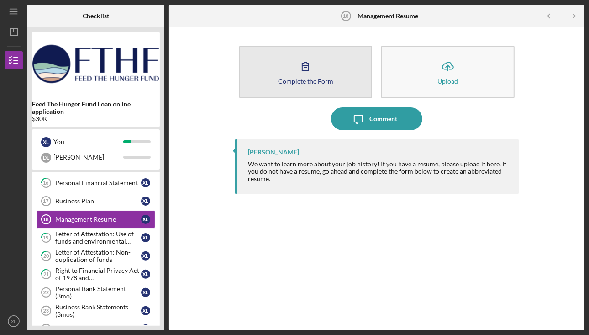
click at [315, 62] on icon "button" at bounding box center [305, 66] width 23 height 23
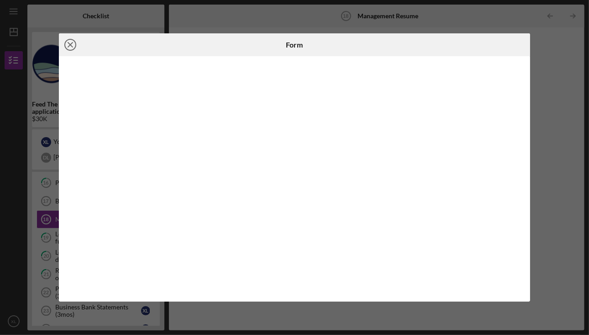
drag, startPoint x: 69, startPoint y: 43, endPoint x: 87, endPoint y: 67, distance: 30.0
click at [69, 43] on icon "Icon/Close" at bounding box center [70, 44] width 23 height 23
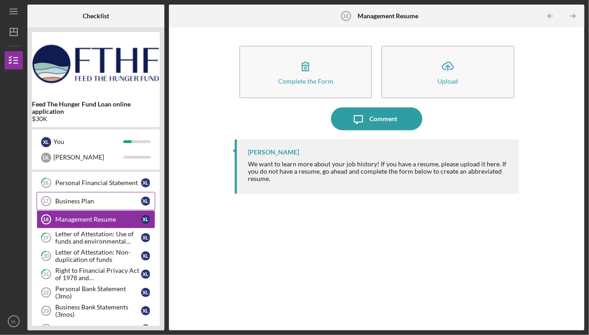
click at [83, 199] on div "Business Plan" at bounding box center [98, 200] width 86 height 7
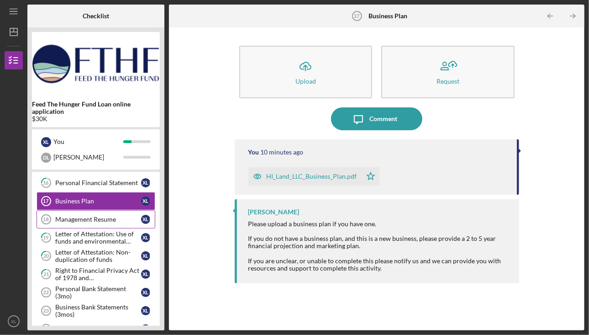
click at [87, 216] on div "Management Resume" at bounding box center [98, 219] width 86 height 7
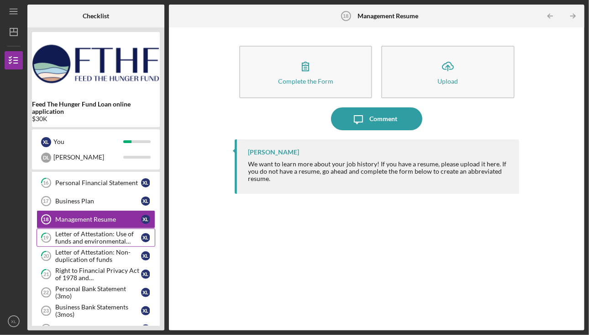
click at [85, 235] on div "Letter of Attestation: Use of funds and environmental compliance" at bounding box center [98, 237] width 86 height 15
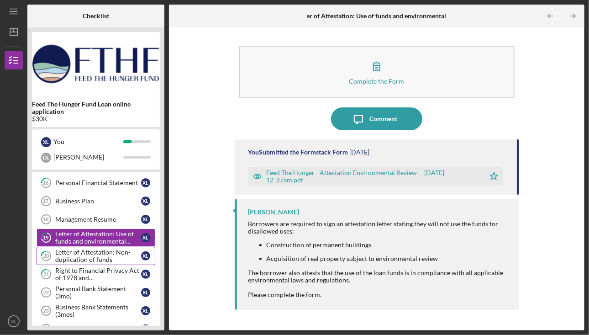
scroll to position [229, 0]
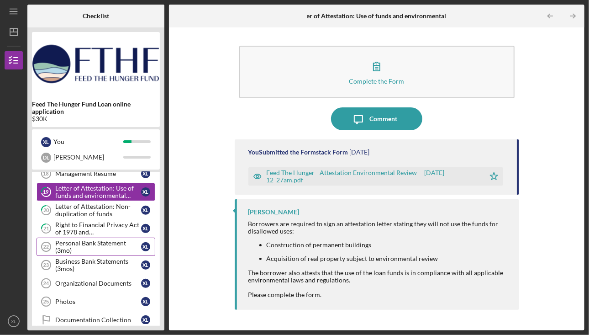
click at [86, 239] on div "Personal Bank Statement (3mo)" at bounding box center [98, 246] width 86 height 15
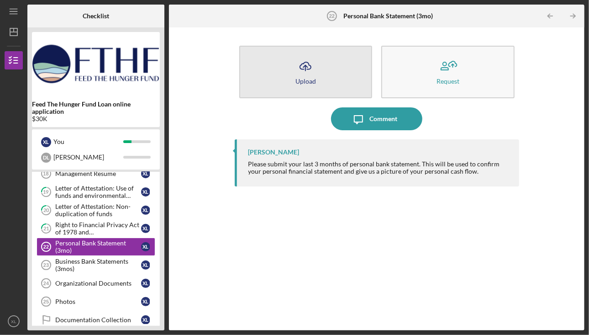
click at [296, 84] on div "Upload" at bounding box center [305, 81] width 21 height 7
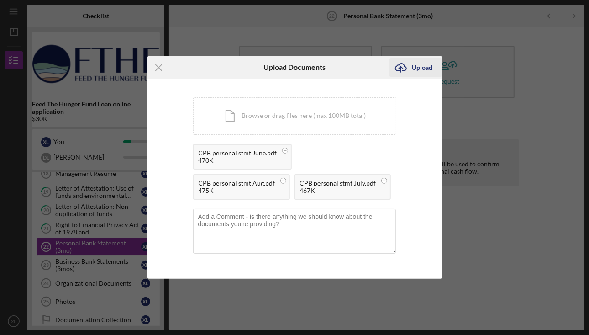
click at [422, 66] on div "Upload" at bounding box center [422, 67] width 21 height 18
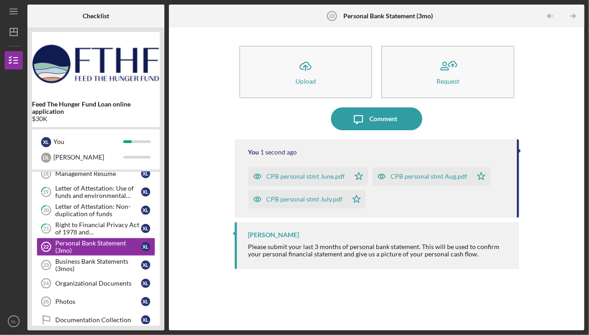
click at [97, 258] on div "Business Bank Statements (3mos)" at bounding box center [98, 265] width 86 height 15
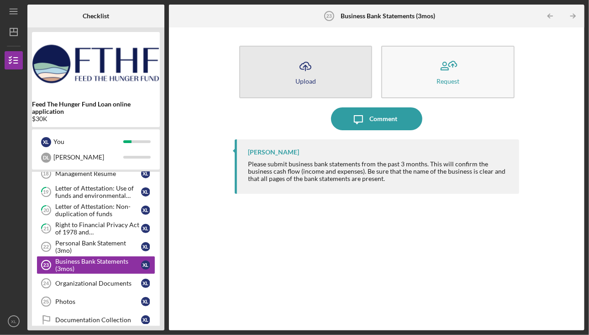
click at [305, 74] on icon "Icon/Upload" at bounding box center [305, 66] width 23 height 23
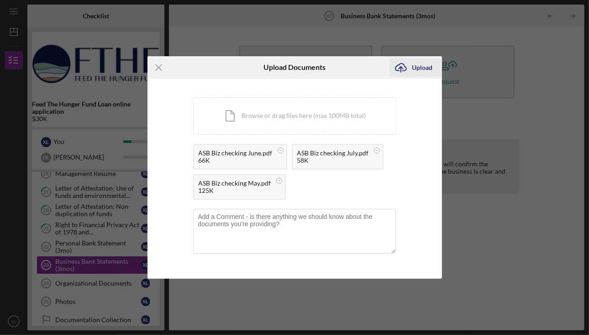
click at [424, 67] on div "Upload" at bounding box center [422, 67] width 21 height 18
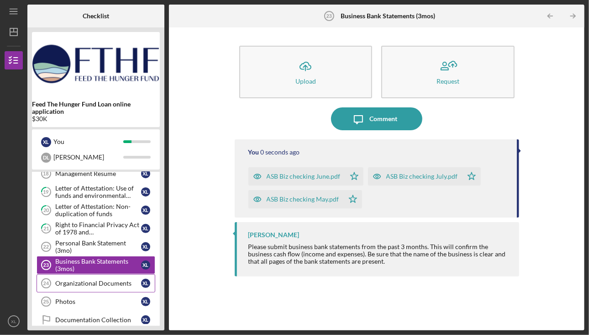
click at [84, 281] on link "Organizational Documents 24 Organizational Documents X L" at bounding box center [96, 283] width 119 height 18
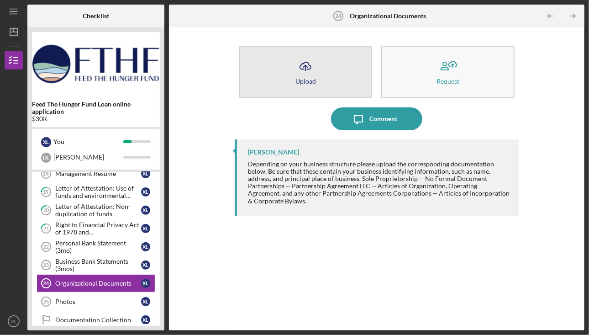
click at [321, 76] on button "Icon/Upload Upload" at bounding box center [305, 72] width 133 height 53
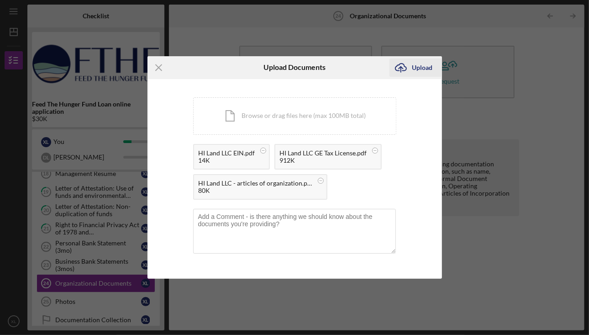
click at [417, 65] on div "Upload" at bounding box center [422, 67] width 21 height 18
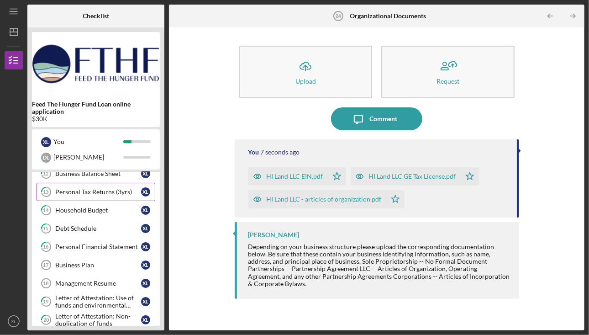
scroll to position [138, 0]
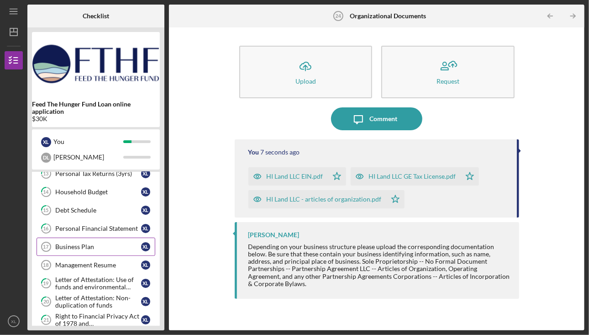
click at [95, 248] on link "Business Plan 17 Business Plan X L" at bounding box center [96, 246] width 119 height 18
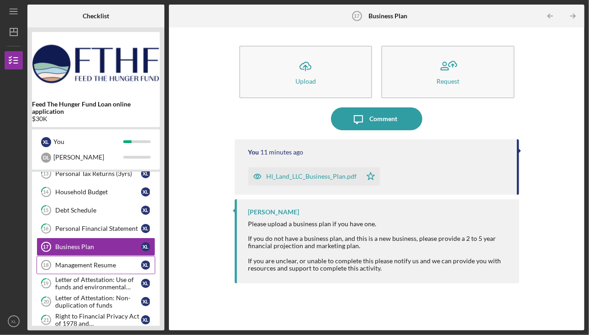
click at [89, 261] on div "Management Resume" at bounding box center [98, 264] width 86 height 7
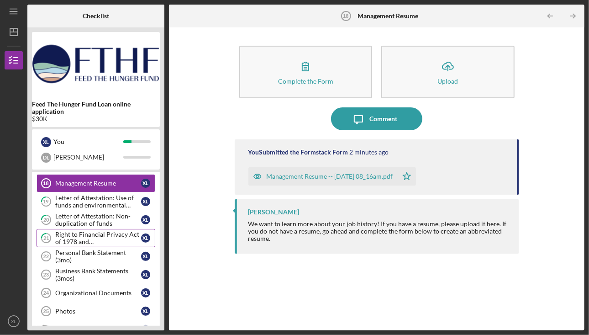
scroll to position [229, 0]
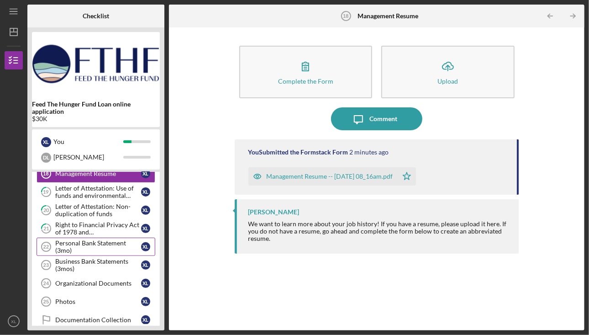
click at [89, 249] on link "Personal Bank Statement (3mo) 22 Personal Bank Statement (3mo) X L" at bounding box center [96, 246] width 119 height 18
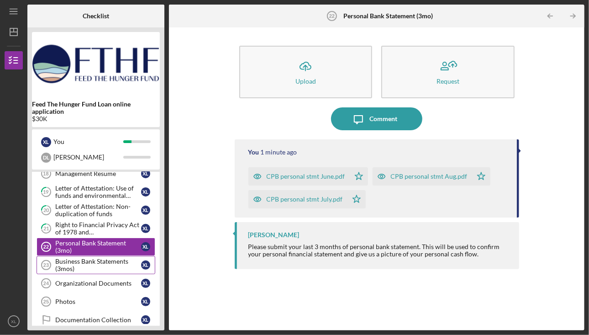
click at [89, 258] on div "Business Bank Statements (3mos)" at bounding box center [98, 265] width 86 height 15
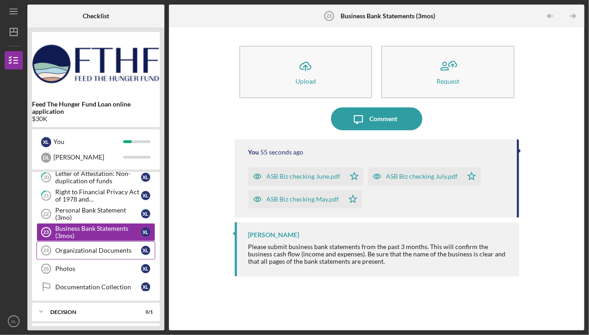
scroll to position [275, 0]
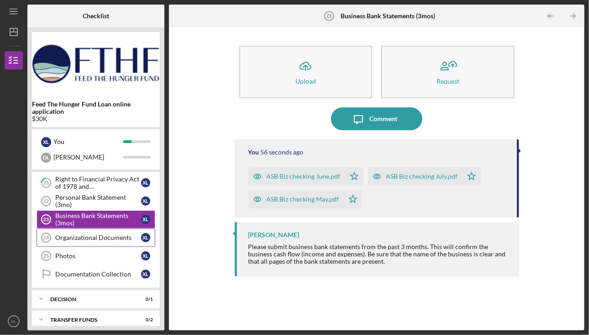
click at [95, 237] on link "Organizational Documents 24 Organizational Documents X L" at bounding box center [96, 237] width 119 height 18
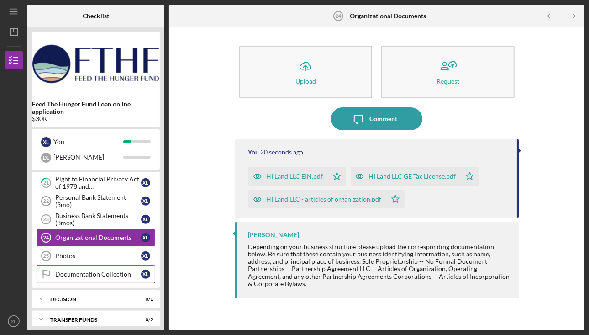
click at [83, 270] on div "Documentation Collection" at bounding box center [98, 273] width 86 height 7
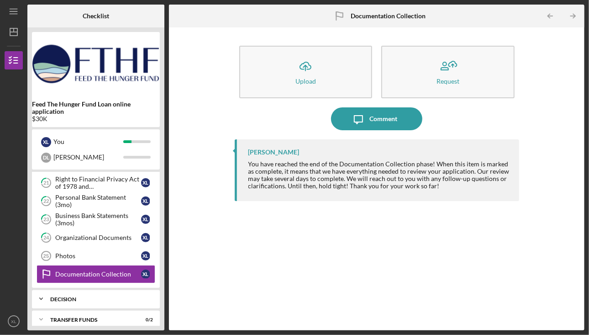
click at [87, 289] on div "Icon/Expander Decision 0 / 1" at bounding box center [96, 298] width 128 height 18
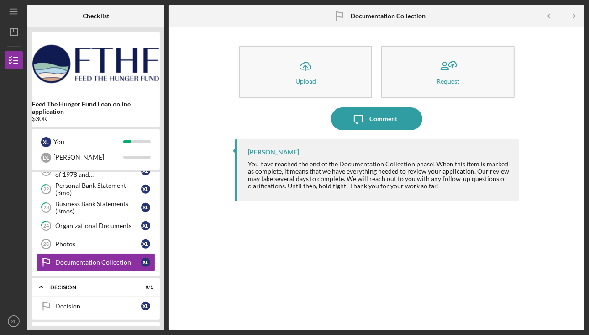
scroll to position [298, 0]
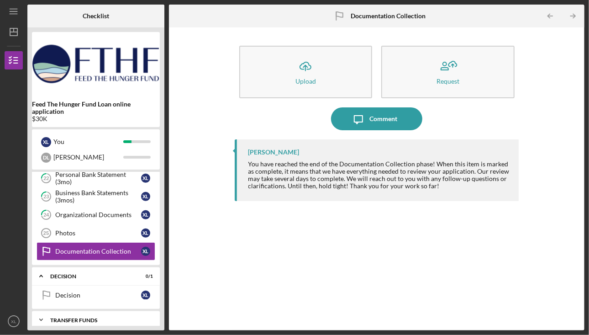
click at [86, 310] on div "Icon/Expander Transfer Funds 0 / 2" at bounding box center [96, 319] width 128 height 18
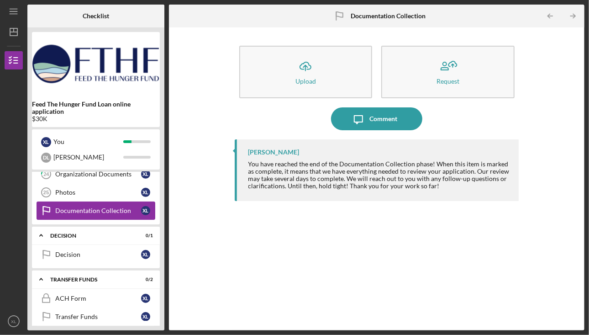
scroll to position [293, 0]
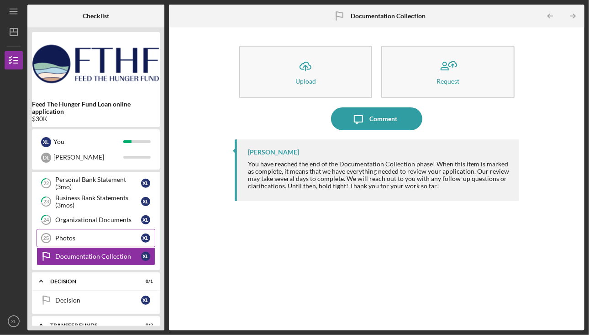
click at [80, 234] on div "Photos" at bounding box center [98, 237] width 86 height 7
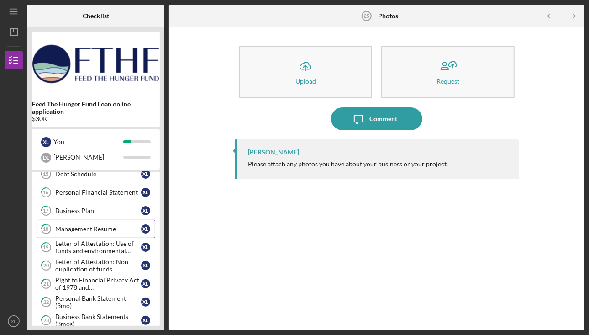
scroll to position [156, 0]
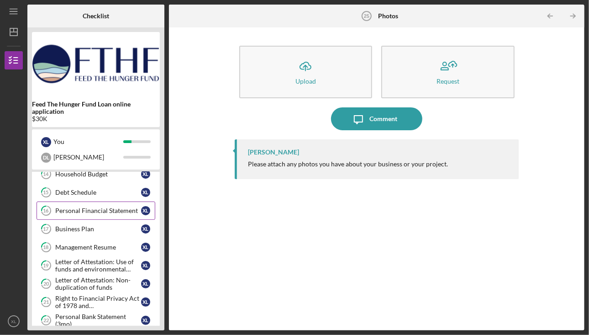
click at [96, 209] on div "Personal Financial Statement" at bounding box center [98, 210] width 86 height 7
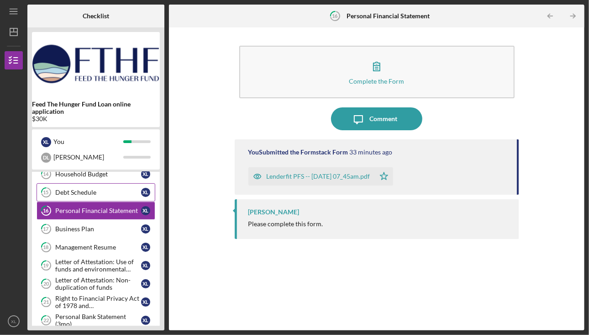
click at [95, 193] on link "15 Debt Schedule X L" at bounding box center [96, 192] width 119 height 18
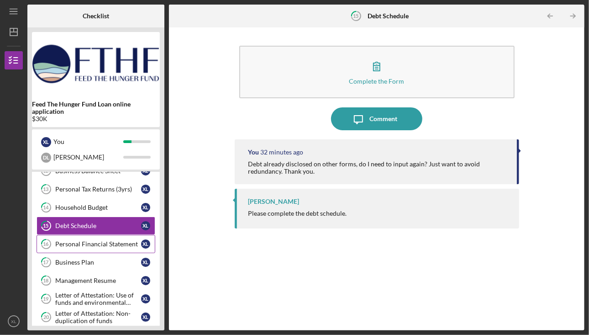
scroll to position [110, 0]
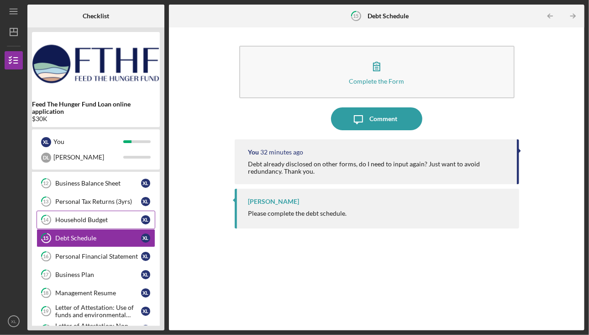
click at [92, 216] on div "Household Budget" at bounding box center [98, 219] width 86 height 7
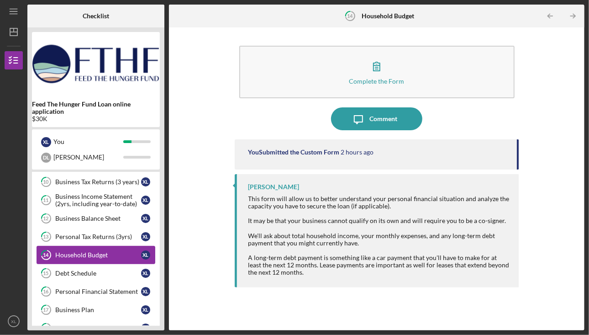
scroll to position [64, 0]
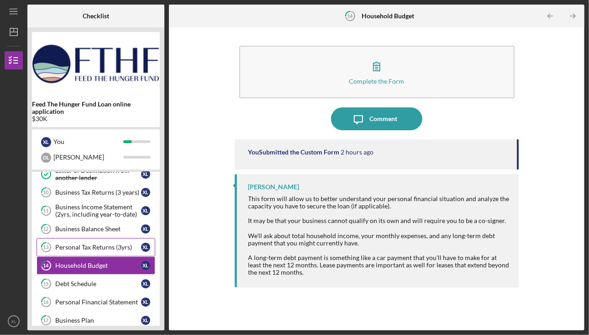
click at [94, 238] on link "13 Personal Tax Returns (3yrs) X L" at bounding box center [96, 247] width 119 height 18
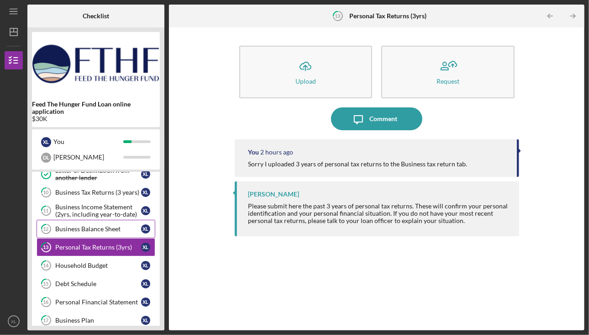
click at [94, 227] on div "Business Balance Sheet" at bounding box center [98, 228] width 86 height 7
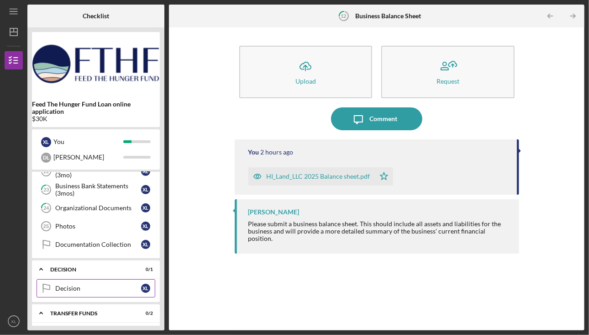
scroll to position [293, 0]
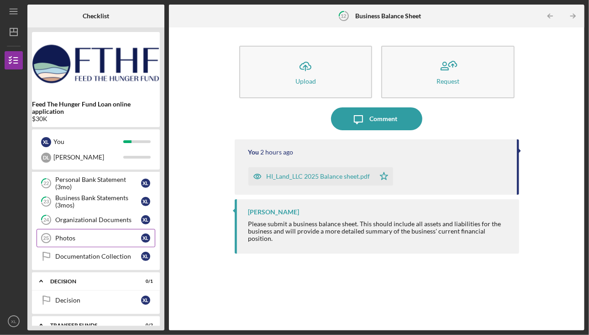
click at [88, 234] on div "Photos" at bounding box center [98, 237] width 86 height 7
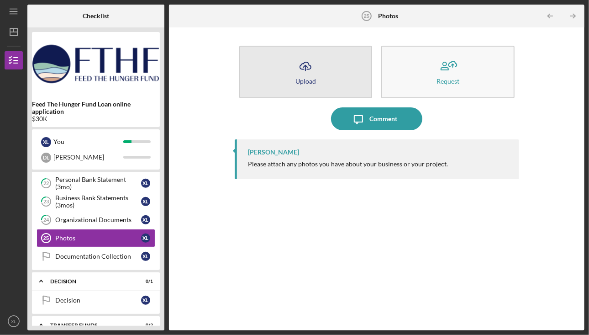
click at [316, 81] on button "Icon/Upload Upload" at bounding box center [305, 72] width 133 height 53
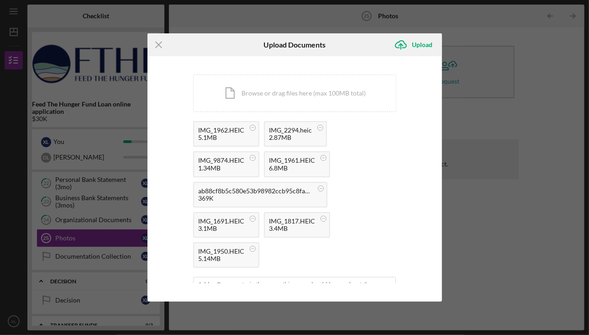
scroll to position [38, 0]
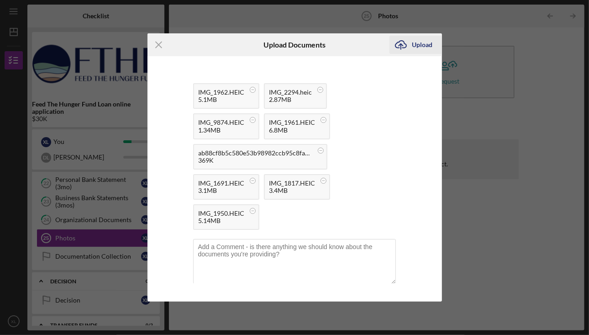
click at [420, 47] on div "Upload" at bounding box center [422, 45] width 21 height 18
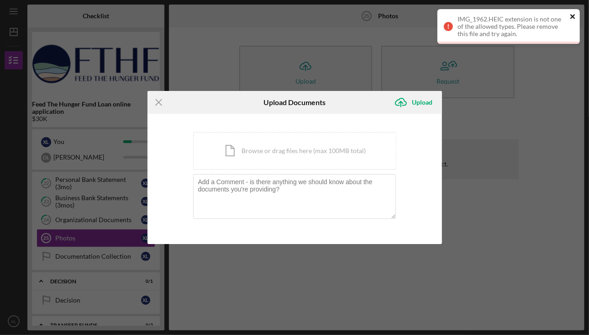
click at [573, 16] on icon "close" at bounding box center [572, 16] width 5 height 5
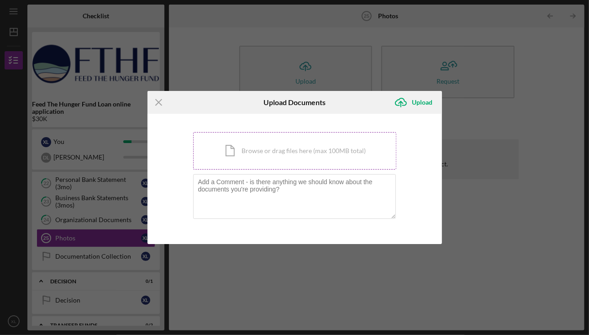
click at [318, 152] on div "Icon/Document Browse or drag files here (max 100MB total) Tap to choose files o…" at bounding box center [294, 150] width 203 height 37
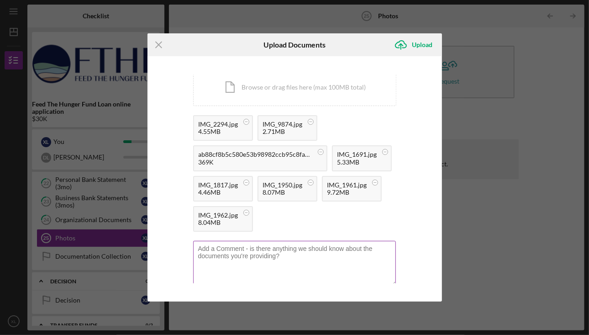
scroll to position [8, 0]
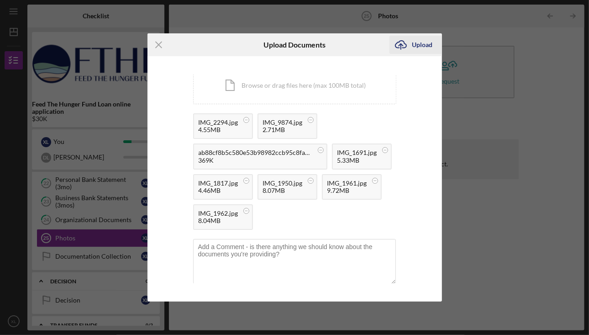
click at [419, 39] on div "Upload" at bounding box center [422, 45] width 21 height 18
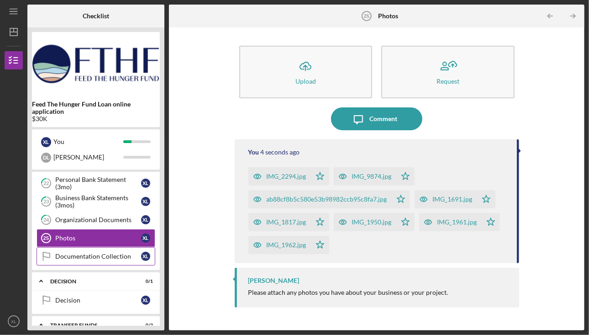
click at [88, 253] on div "Documentation Collection" at bounding box center [98, 256] width 86 height 7
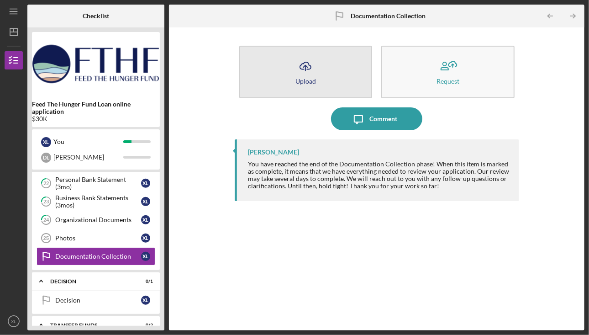
click at [293, 78] on button "Icon/Upload Upload" at bounding box center [305, 72] width 133 height 53
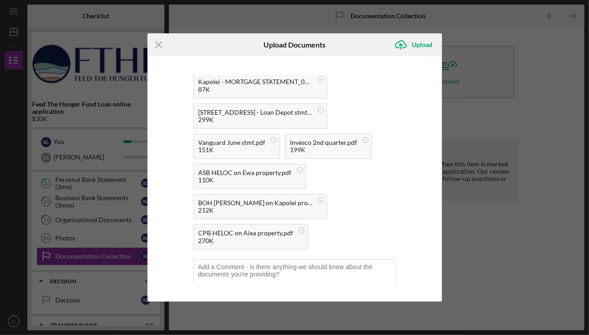
scroll to position [98, 0]
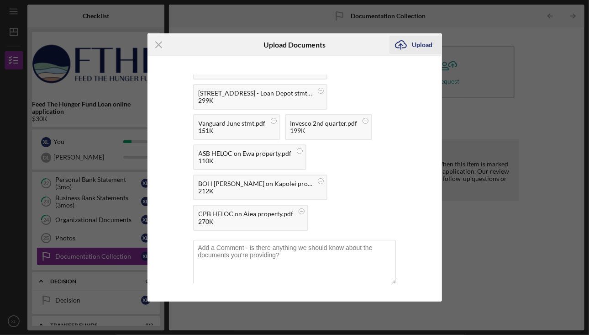
click at [416, 47] on div "Upload" at bounding box center [422, 45] width 21 height 18
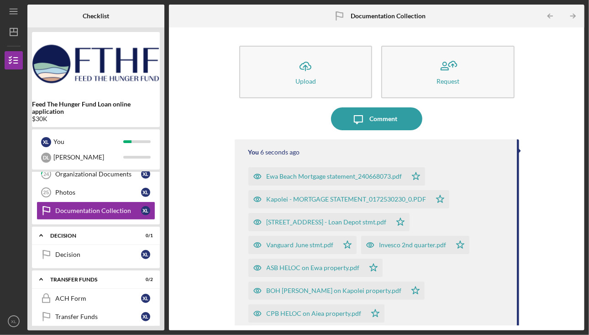
scroll to position [293, 0]
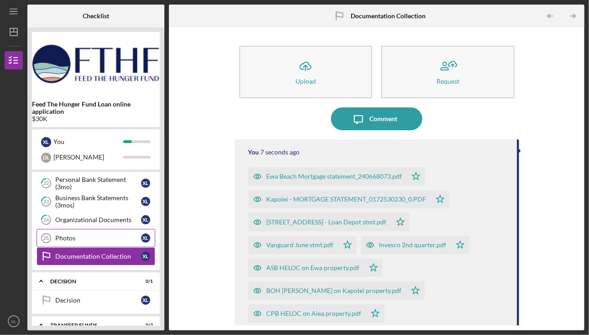
click at [85, 238] on link "Photos 25 Photos X L" at bounding box center [96, 238] width 119 height 18
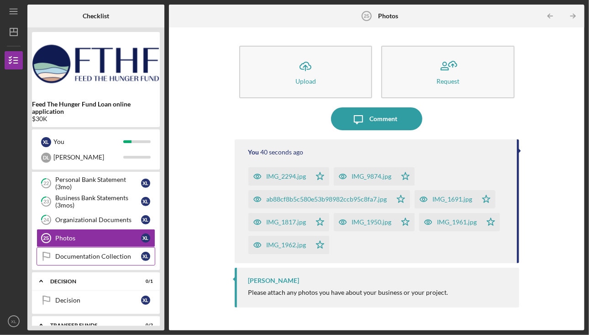
click at [81, 247] on link "Documentation Collection Documentation Collection X L" at bounding box center [96, 256] width 119 height 18
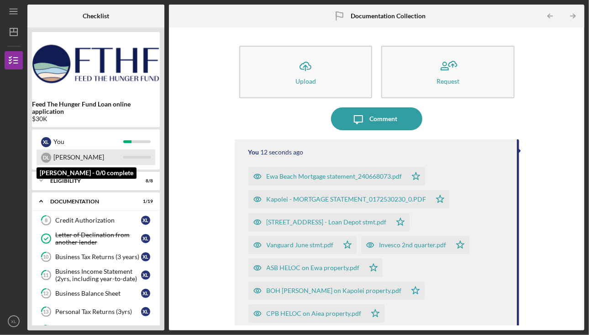
click at [52, 159] on div "D L David" at bounding box center [96, 157] width 119 height 16
click at [45, 159] on div "D L" at bounding box center [46, 158] width 10 height 10
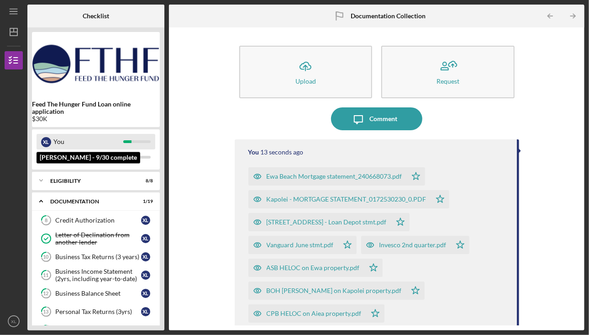
click at [48, 141] on div "X L" at bounding box center [46, 142] width 10 height 10
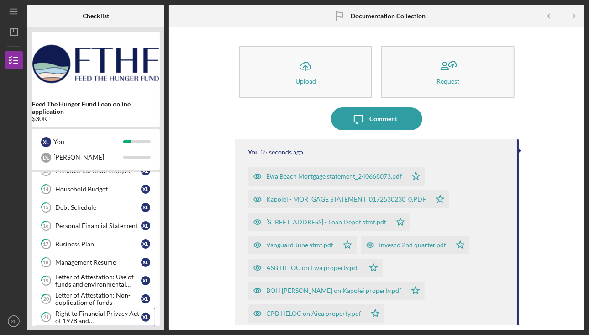
scroll to position [137, 0]
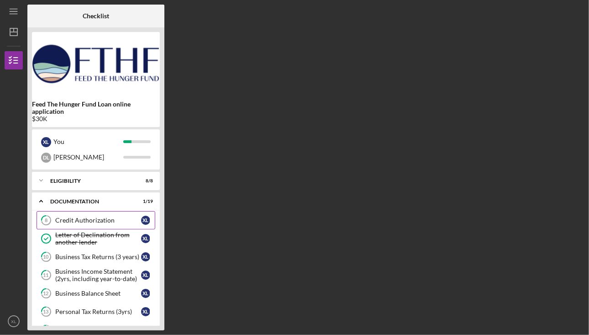
click at [85, 221] on div "Credit Authorization" at bounding box center [98, 219] width 86 height 7
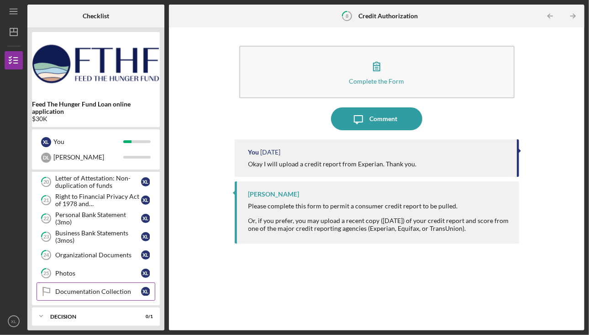
scroll to position [275, 0]
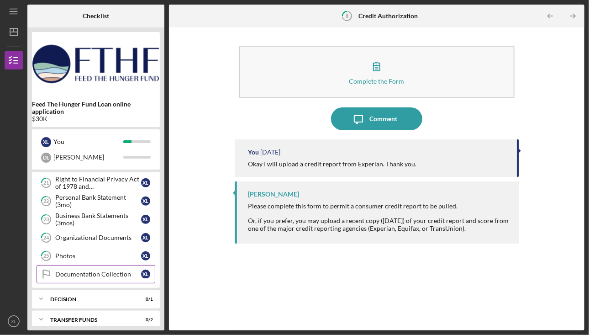
click at [82, 270] on div "Documentation Collection" at bounding box center [98, 273] width 86 height 7
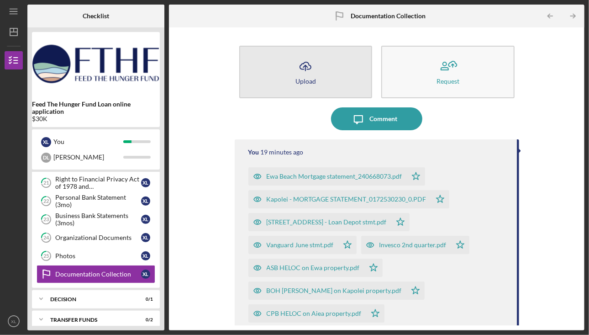
click at [314, 74] on icon "Icon/Upload" at bounding box center [305, 66] width 23 height 23
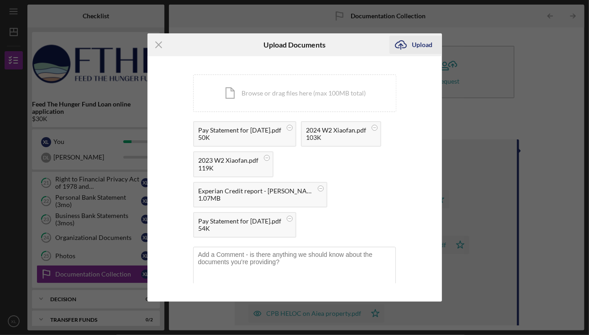
click at [424, 45] on div "Upload" at bounding box center [422, 45] width 21 height 18
